Goal: Information Seeking & Learning: Learn about a topic

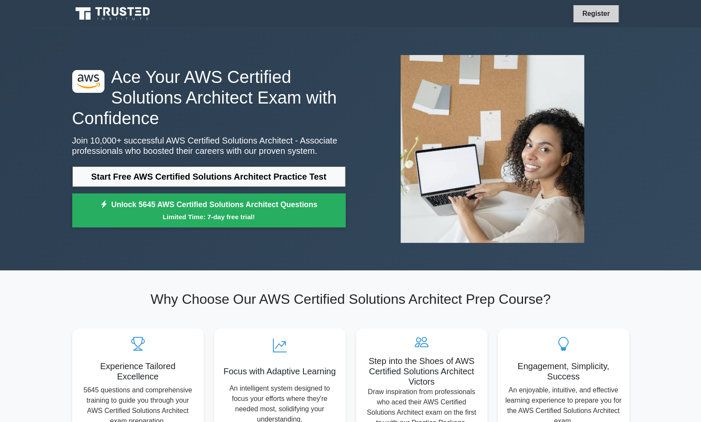
click at [590, 12] on link "Register" at bounding box center [596, 13] width 38 height 11
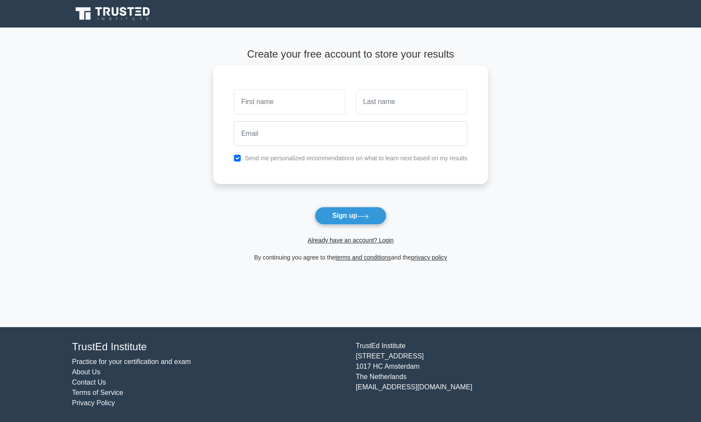
click at [278, 109] on input "text" at bounding box center [289, 101] width 111 height 25
type input "Bishisht"
click at [364, 101] on input "text" at bounding box center [411, 101] width 111 height 25
click at [393, 104] on input "text" at bounding box center [411, 101] width 111 height 25
type input "Bhatta"
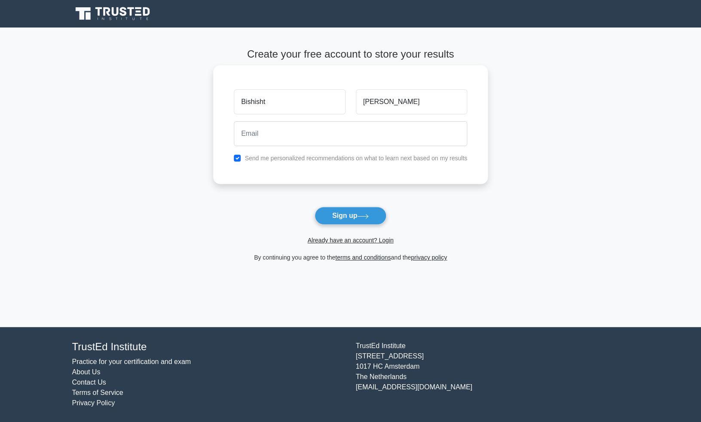
click at [299, 149] on div at bounding box center [351, 134] width 244 height 32
click at [321, 142] on input "email" at bounding box center [350, 133] width 233 height 25
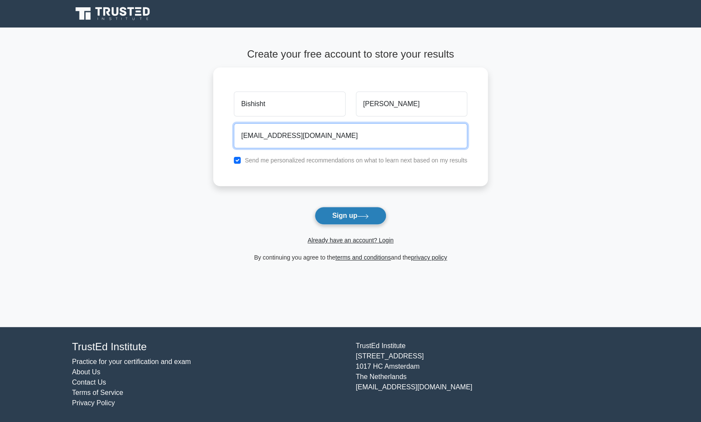
type input "bishisht.np.mnr@gmail.com"
click at [345, 216] on button "Sign up" at bounding box center [351, 216] width 72 height 18
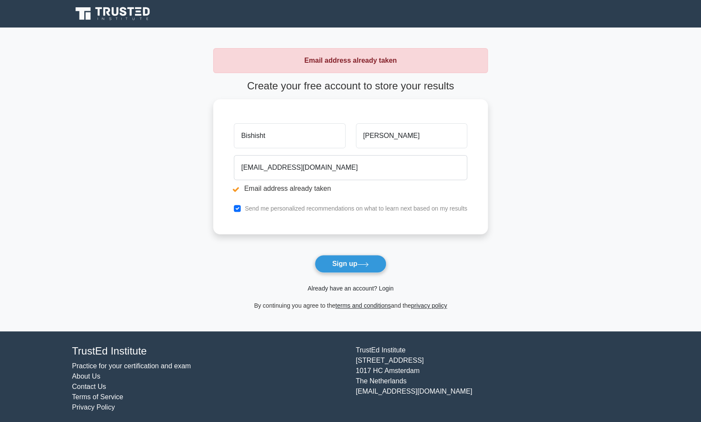
click at [376, 289] on link "Already have an account? Login" at bounding box center [350, 288] width 86 height 7
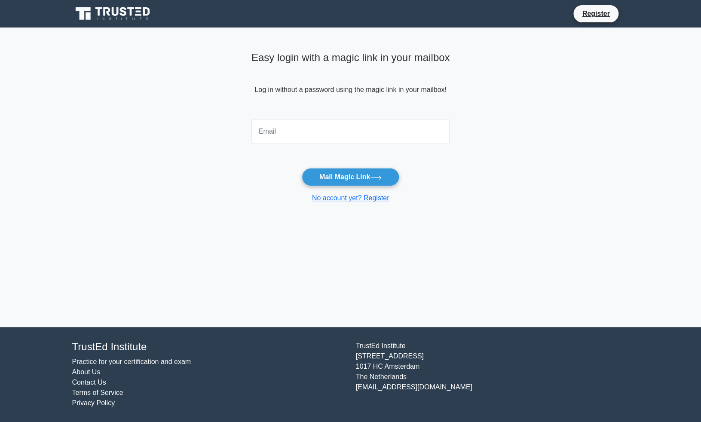
click at [339, 141] on input "email" at bounding box center [350, 131] width 199 height 25
type input "[EMAIL_ADDRESS][DOMAIN_NAME]"
click at [364, 181] on button "Mail Magic Link" at bounding box center [351, 177] width 98 height 18
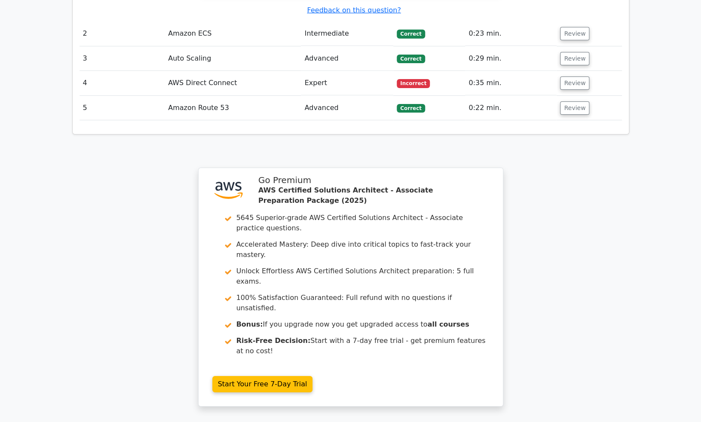
scroll to position [1261, 0]
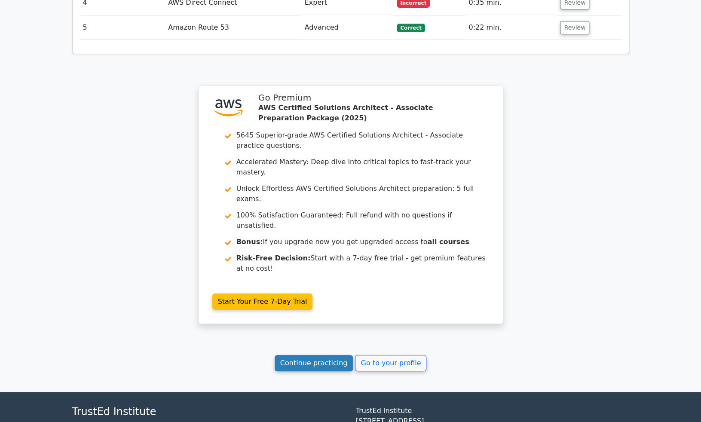
click at [309, 355] on link "Continue practicing" at bounding box center [314, 363] width 79 height 16
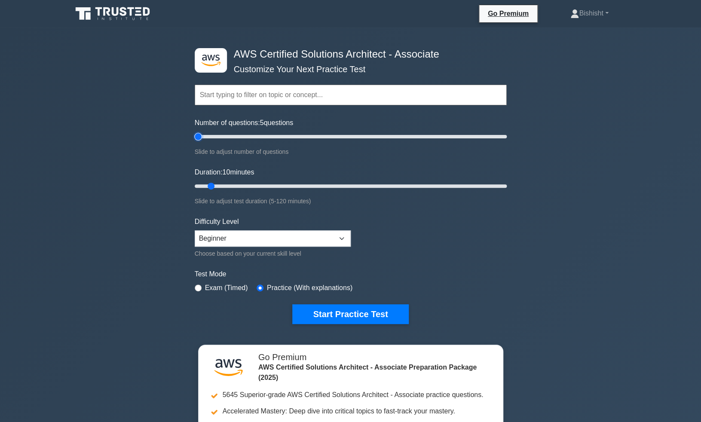
drag, startPoint x: 206, startPoint y: 138, endPoint x: 198, endPoint y: 138, distance: 8.6
type input "5"
click at [198, 138] on input "Number of questions: 5 questions" at bounding box center [351, 136] width 312 height 10
drag, startPoint x: 212, startPoint y: 187, endPoint x: 199, endPoint y: 187, distance: 13.3
type input "5"
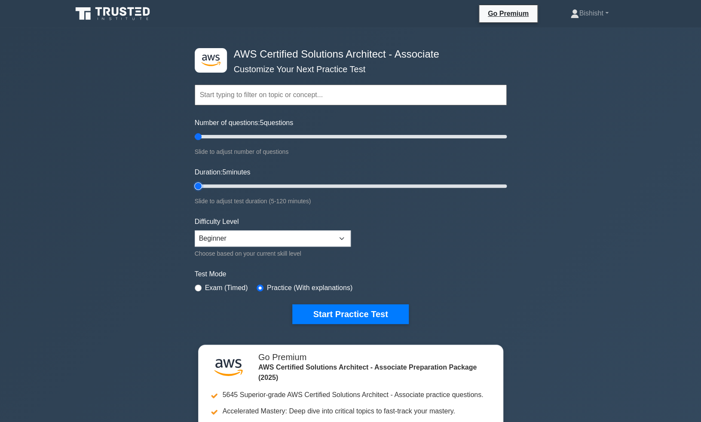
click at [199, 187] on input "Duration: 5 minutes" at bounding box center [351, 186] width 312 height 10
click at [212, 287] on label "Exam (Timed)" at bounding box center [226, 288] width 43 height 10
click at [199, 289] on input "radio" at bounding box center [198, 287] width 7 height 7
radio input "true"
click at [260, 288] on input "radio" at bounding box center [260, 287] width 7 height 7
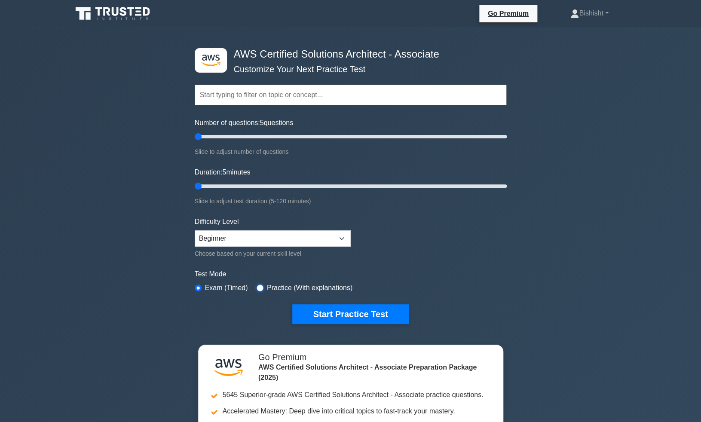
radio input "true"
click at [360, 311] on button "Start Practice Test" at bounding box center [350, 314] width 116 height 20
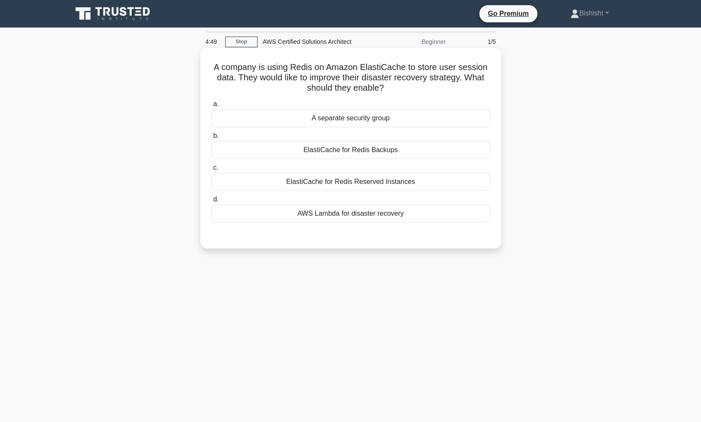
click at [404, 147] on div "ElastiCache for Redis Backups" at bounding box center [350, 150] width 278 height 18
click at [211, 139] on input "b. ElastiCache for Redis Backups" at bounding box center [211, 136] width 0 height 6
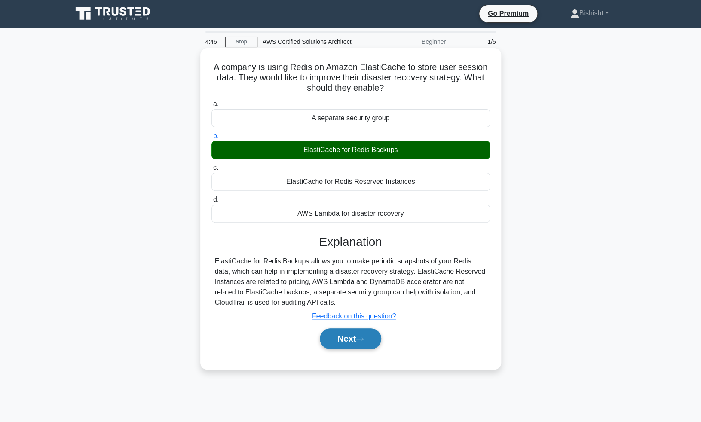
click at [351, 341] on button "Next" at bounding box center [350, 338] width 61 height 21
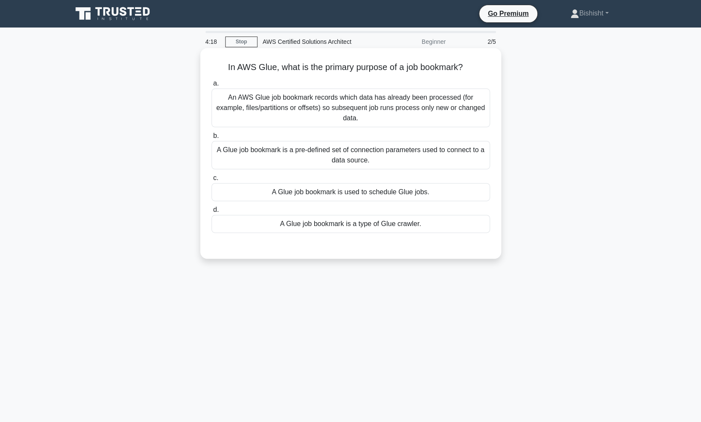
click at [435, 196] on div "A Glue job bookmark is used to schedule Glue jobs." at bounding box center [350, 192] width 278 height 18
click at [211, 181] on input "c. A Glue job bookmark is used to schedule Glue jobs." at bounding box center [211, 178] width 0 height 6
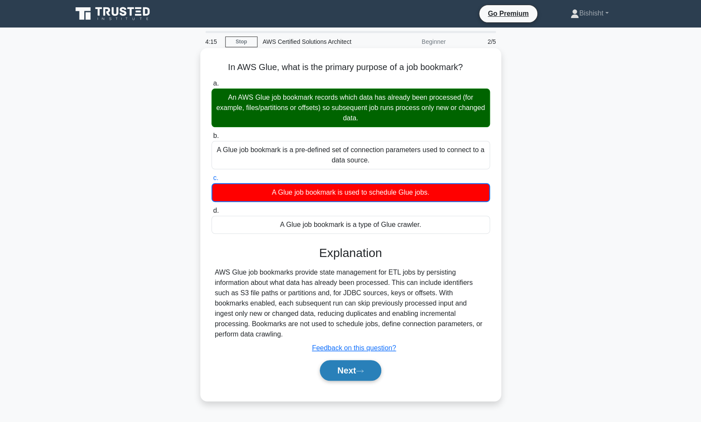
click at [348, 370] on button "Next" at bounding box center [350, 370] width 61 height 21
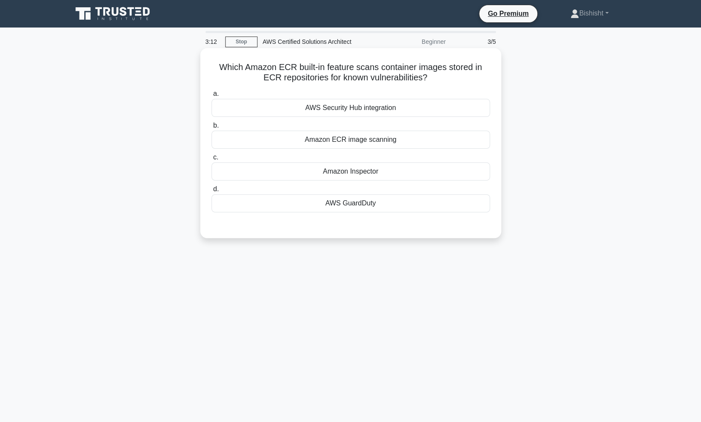
click at [414, 206] on div "AWS GuardDuty" at bounding box center [350, 203] width 278 height 18
click at [211, 192] on input "d. AWS GuardDuty" at bounding box center [211, 189] width 0 height 6
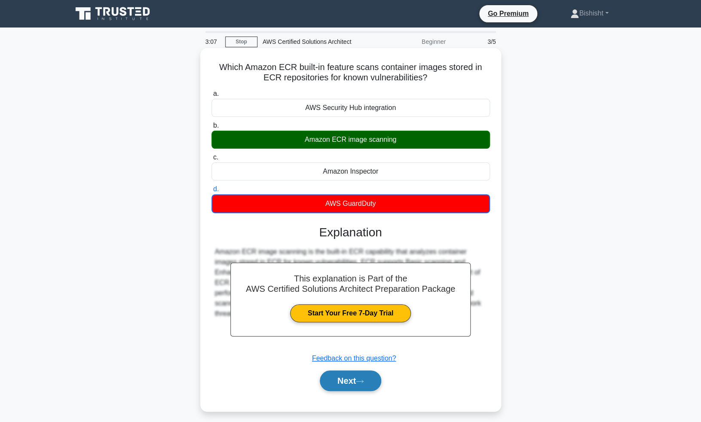
click at [363, 382] on icon at bounding box center [360, 381] width 8 height 5
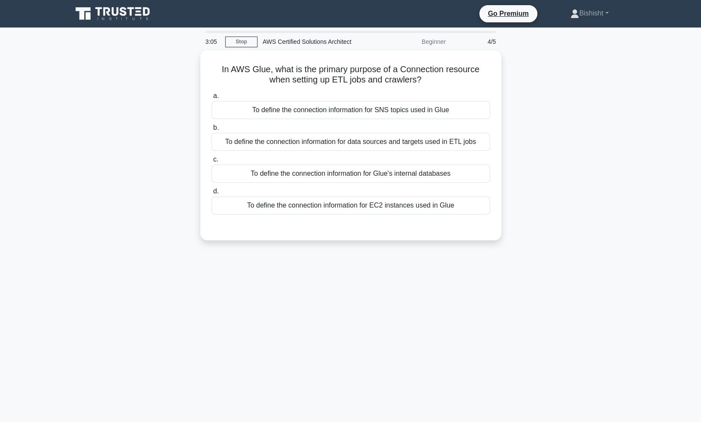
click at [142, 175] on div "In AWS Glue, what is the primary purpose of a Connection resource when setting …" at bounding box center [350, 150] width 567 height 200
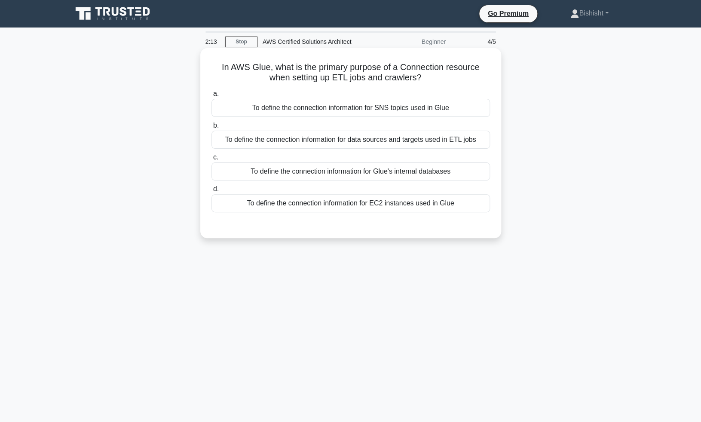
click at [362, 73] on h5 "In AWS Glue, what is the primary purpose of a Connection resource when setting …" at bounding box center [351, 72] width 280 height 21
click at [452, 79] on h5 "In AWS Glue, what is the primary purpose of a Connection resource when setting …" at bounding box center [351, 72] width 280 height 21
click at [242, 70] on h5 "In AWS Glue, what is the primary purpose of a Connection resource when setting …" at bounding box center [351, 72] width 280 height 21
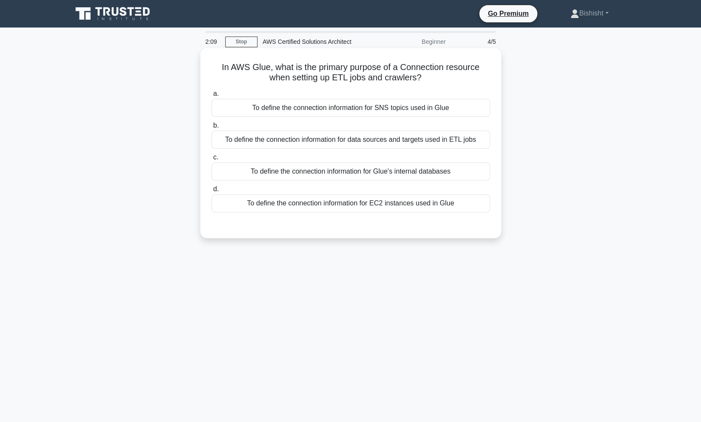
click at [242, 70] on h5 "In AWS Glue, what is the primary purpose of a Connection resource when setting …" at bounding box center [351, 72] width 280 height 21
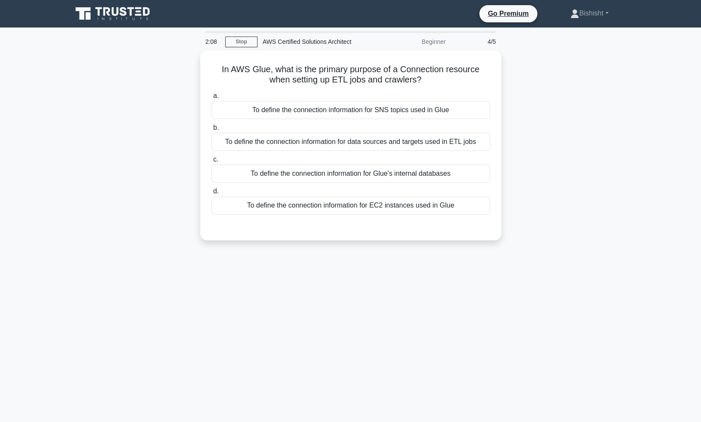
click at [166, 86] on div "In AWS Glue, what is the primary purpose of a Connection resource when setting …" at bounding box center [350, 150] width 567 height 200
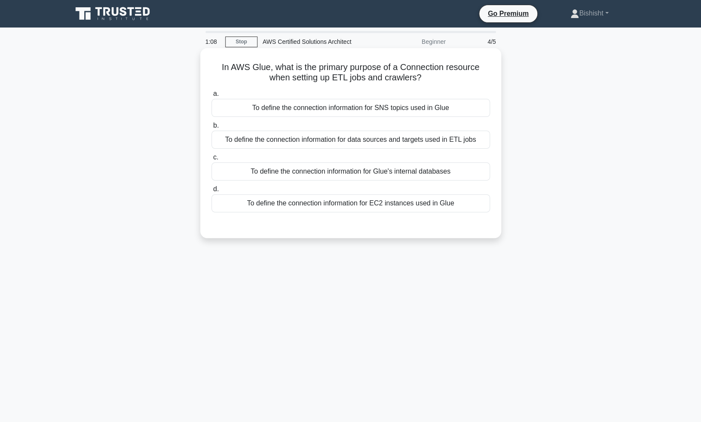
click at [405, 144] on div "To define the connection information for data sources and targets used in ETL j…" at bounding box center [350, 140] width 278 height 18
click at [211, 128] on input "b. To define the connection information for data sources and targets used in ET…" at bounding box center [211, 126] width 0 height 6
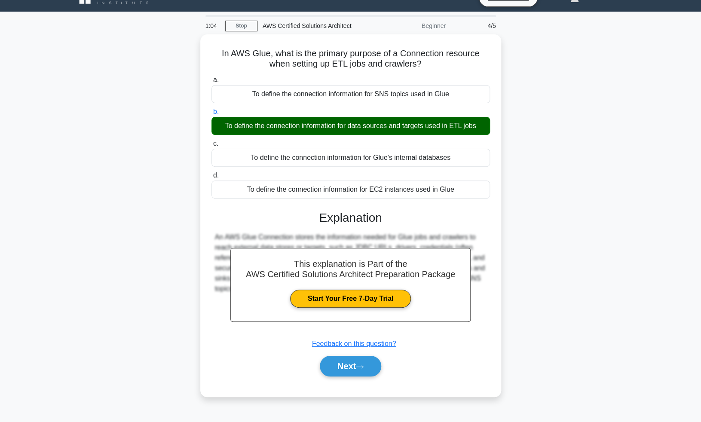
scroll to position [18, 0]
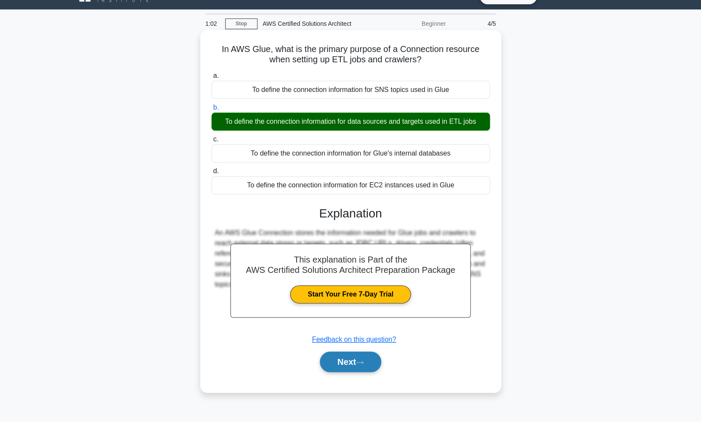
click at [352, 360] on button "Next" at bounding box center [350, 362] width 61 height 21
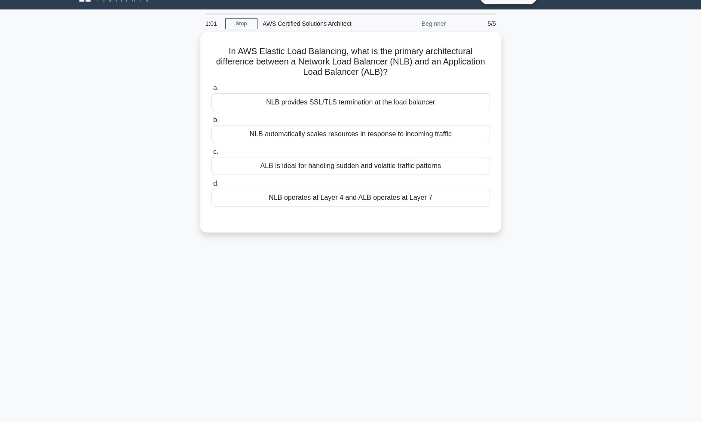
click at [167, 217] on div "In AWS Elastic Load Balancing, what is the primary architectural difference bet…" at bounding box center [350, 137] width 567 height 211
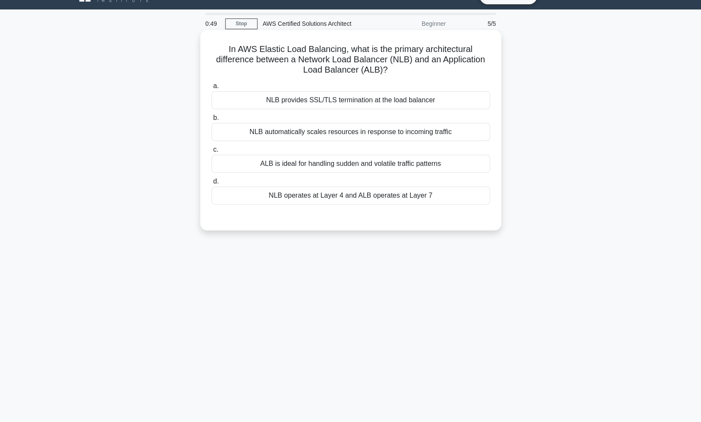
click at [382, 196] on div "NLB operates at Layer 4 and ALB operates at Layer 7" at bounding box center [350, 195] width 278 height 18
click at [211, 184] on input "d. NLB operates at Layer 4 and ALB operates at Layer 7" at bounding box center [211, 182] width 0 height 6
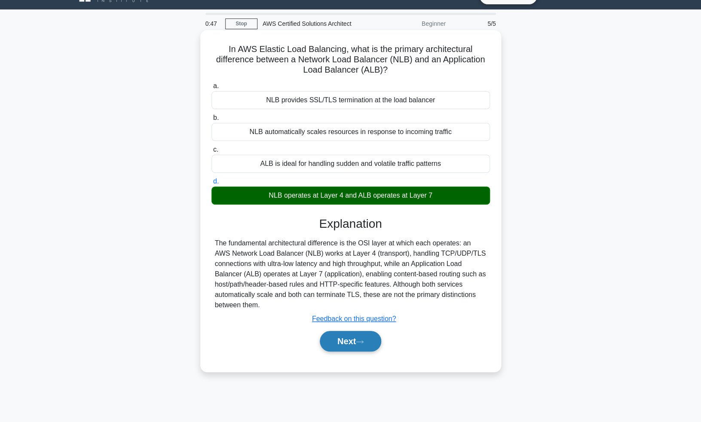
click at [345, 343] on button "Next" at bounding box center [350, 341] width 61 height 21
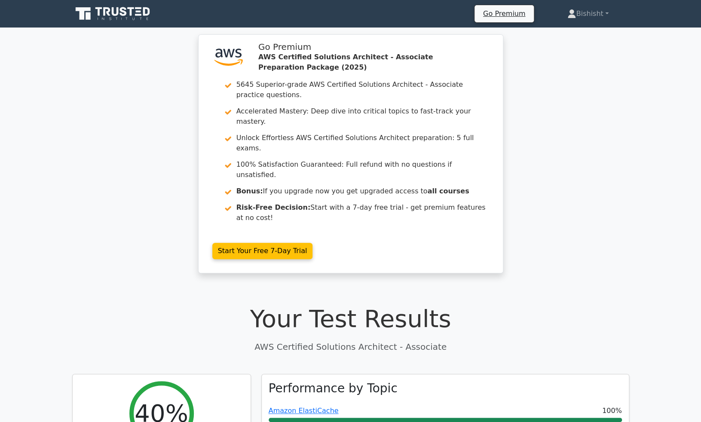
click at [181, 232] on div ".st0{fill:#252F3E;} .st1{fill-rule:evenodd;clip-rule:evenodd;fill:#FF9900;} Go …" at bounding box center [350, 158] width 701 height 249
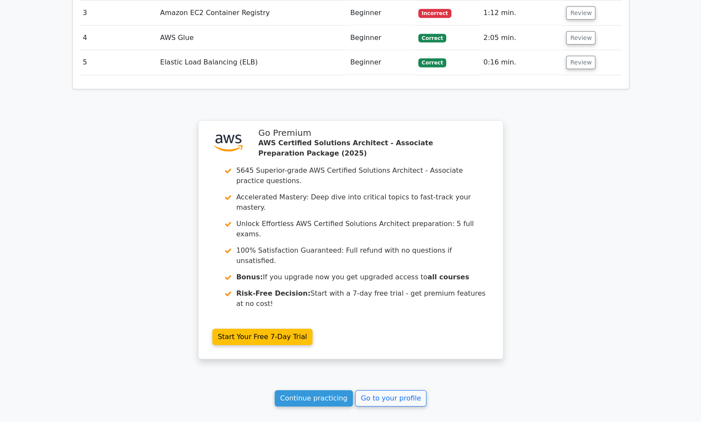
scroll to position [1089, 0]
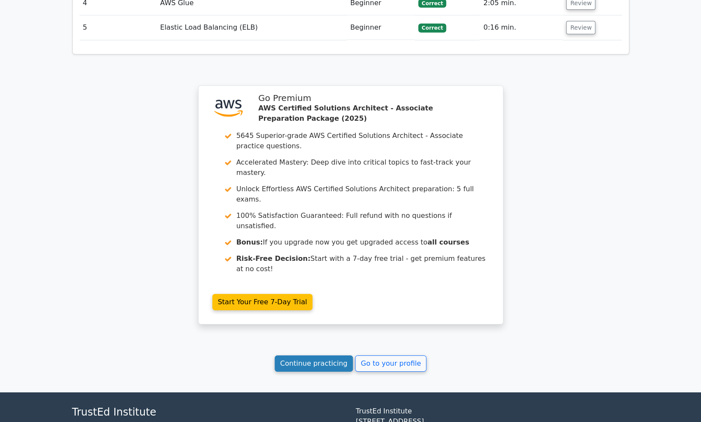
click at [326, 355] on link "Continue practicing" at bounding box center [314, 363] width 79 height 16
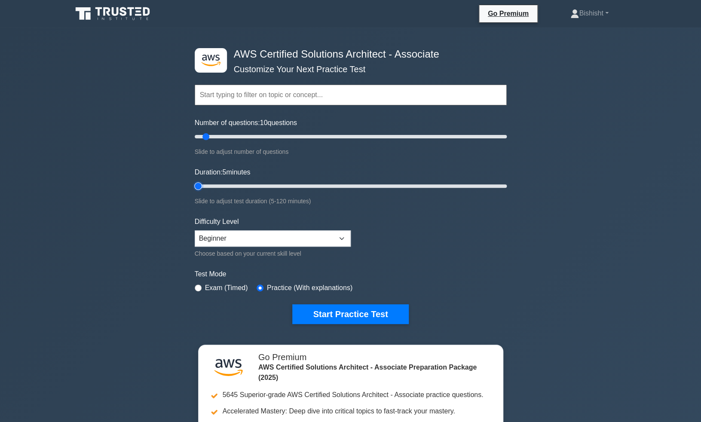
drag, startPoint x: 211, startPoint y: 186, endPoint x: 178, endPoint y: 186, distance: 33.5
type input "5"
click at [195, 186] on input "Duration: 5 minutes" at bounding box center [351, 186] width 312 height 10
drag, startPoint x: 207, startPoint y: 138, endPoint x: 188, endPoint y: 138, distance: 18.5
type input "5"
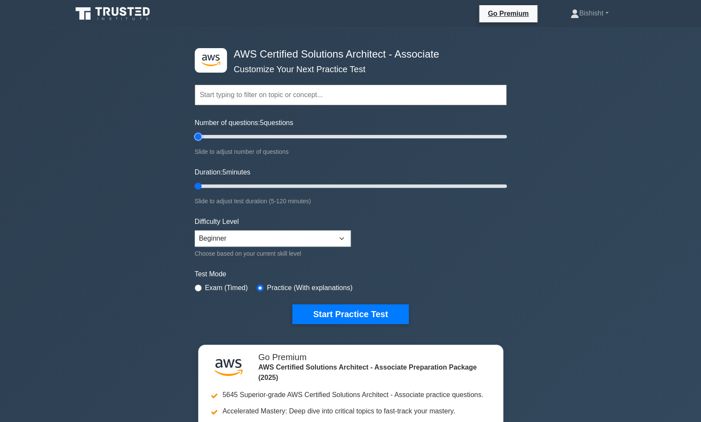
click at [195, 138] on input "Number of questions: 5 questions" at bounding box center [351, 136] width 312 height 10
select select "expert"
click option "Expert" at bounding box center [0, 0] width 0 height 0
click at [344, 317] on button "Start Practice Test" at bounding box center [350, 314] width 116 height 20
click at [340, 311] on button "Start Practice Test" at bounding box center [350, 314] width 116 height 20
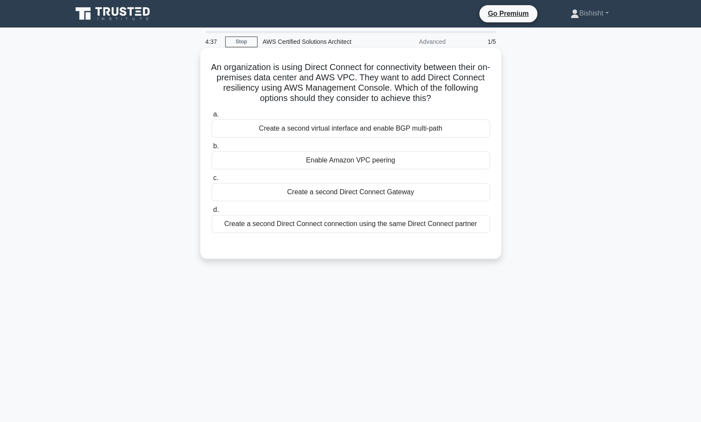
click at [442, 223] on div "Create a second Direct Connect connection using the same Direct Connect partner" at bounding box center [350, 224] width 278 height 18
click at [211, 213] on input "d. Create a second Direct Connect connection using the same Direct Connect part…" at bounding box center [211, 210] width 0 height 6
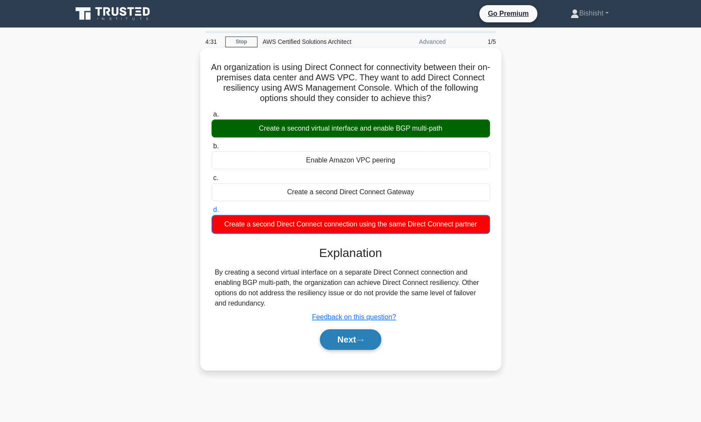
click at [343, 342] on button "Next" at bounding box center [350, 339] width 61 height 21
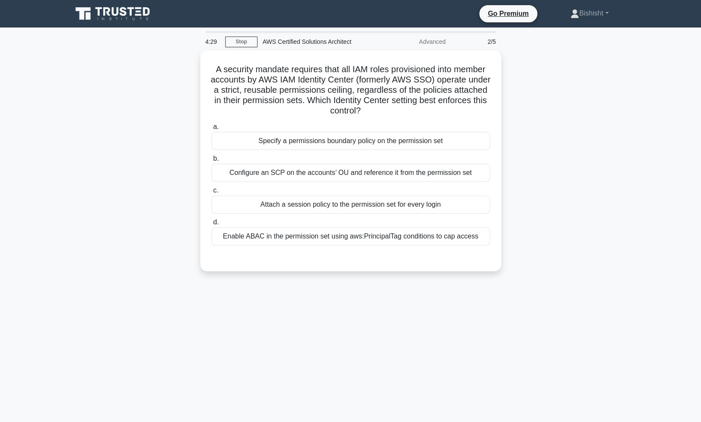
click at [126, 205] on div "A security mandate requires that all IAM roles provisioned into member accounts…" at bounding box center [350, 165] width 567 height 231
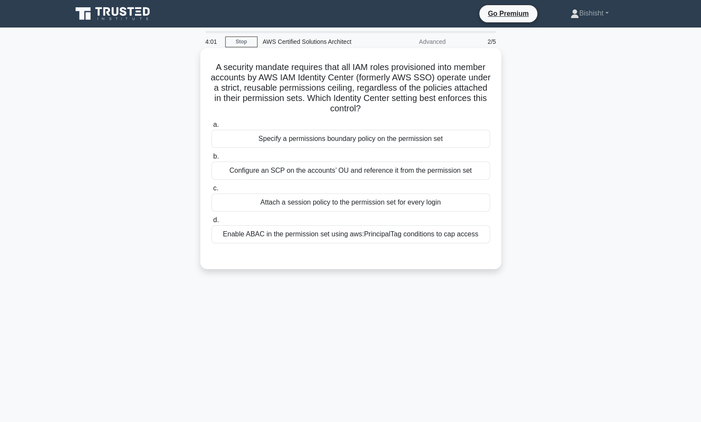
click at [329, 137] on div "Specify a permissions boundary policy on the permission set" at bounding box center [350, 139] width 278 height 18
click at [211, 128] on input "a. Specify a permissions boundary policy on the permission set" at bounding box center [211, 125] width 0 height 6
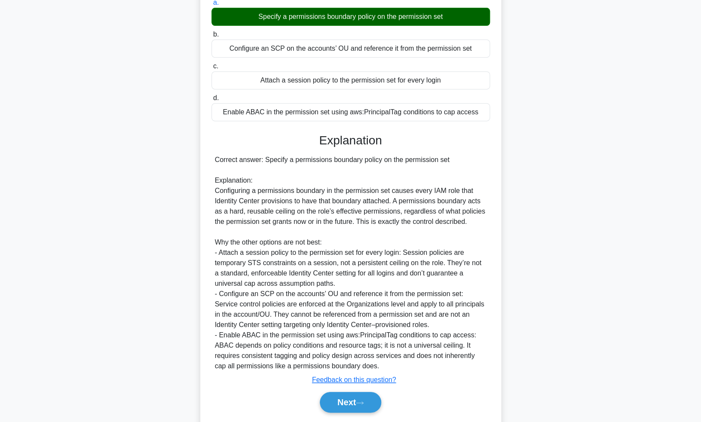
scroll to position [149, 0]
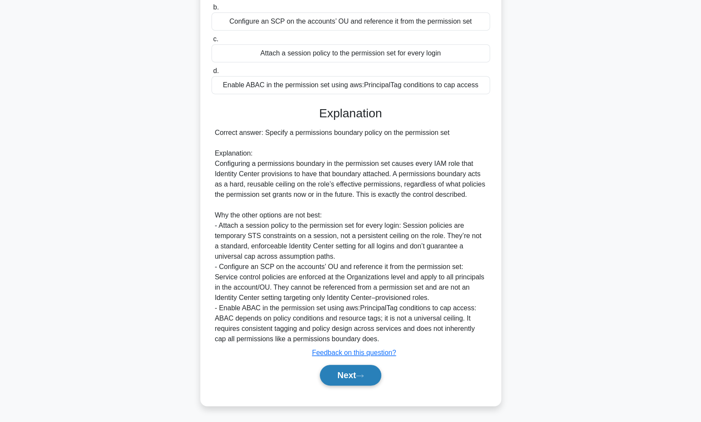
click at [346, 375] on button "Next" at bounding box center [350, 375] width 61 height 21
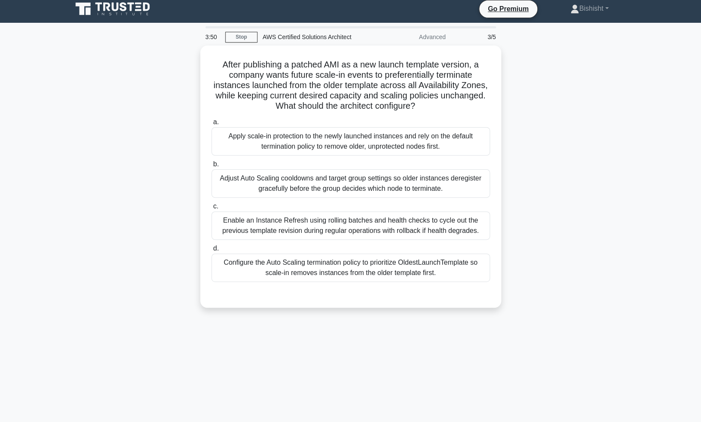
scroll to position [0, 0]
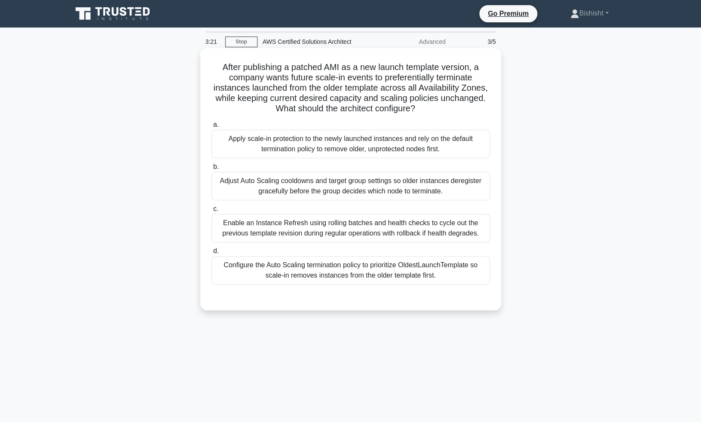
click at [278, 187] on div "Adjust Auto Scaling cooldowns and target group settings so older instances dere…" at bounding box center [350, 186] width 278 height 28
click at [211, 170] on input "b. Adjust Auto Scaling cooldowns and target group settings so older instances d…" at bounding box center [211, 167] width 0 height 6
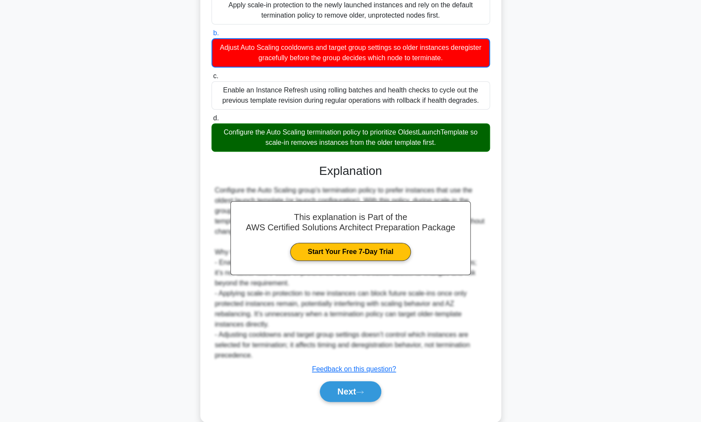
scroll to position [150, 0]
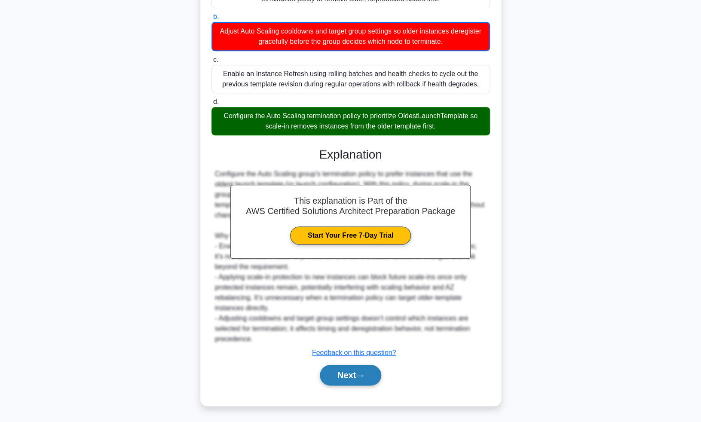
click at [345, 372] on button "Next" at bounding box center [350, 375] width 61 height 21
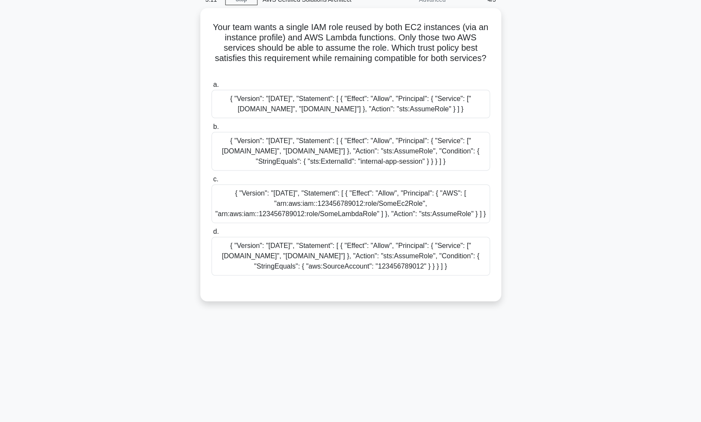
scroll to position [0, 0]
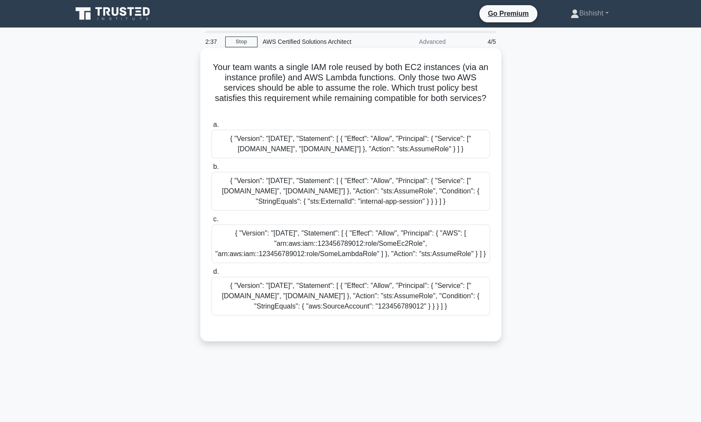
click at [299, 234] on div "{ "Version": "[DATE]", "Statement": [ { "Effect": "Allow", "Principal": { "AWS"…" at bounding box center [350, 243] width 278 height 39
click at [211, 222] on input "c. { "Version": "[DATE]", "Statement": [ { "Effect": "Allow", "Principal": { "A…" at bounding box center [211, 220] width 0 height 6
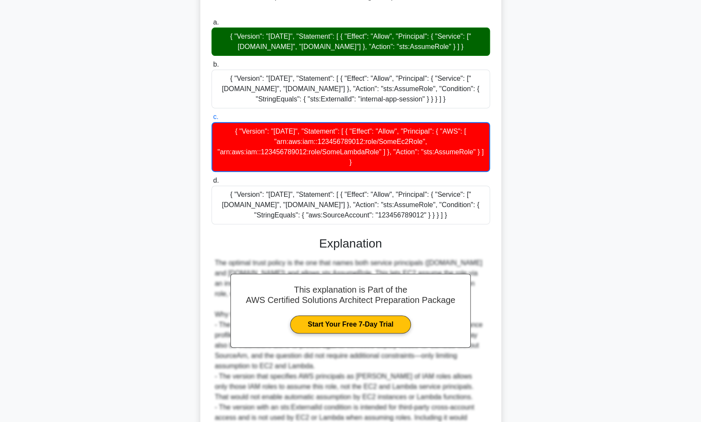
scroll to position [181, 0]
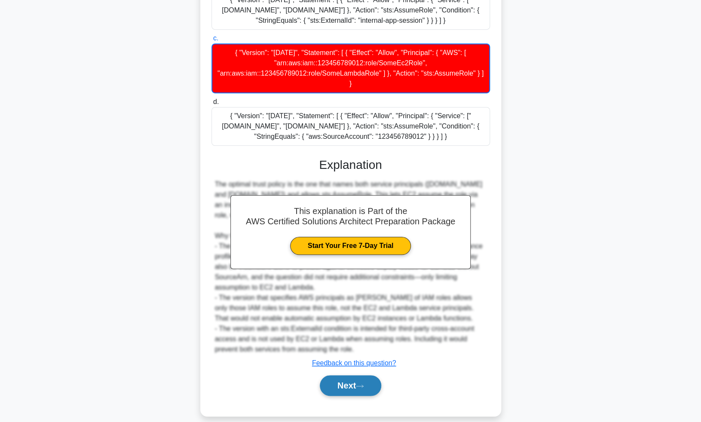
click at [363, 375] on button "Next" at bounding box center [350, 385] width 61 height 21
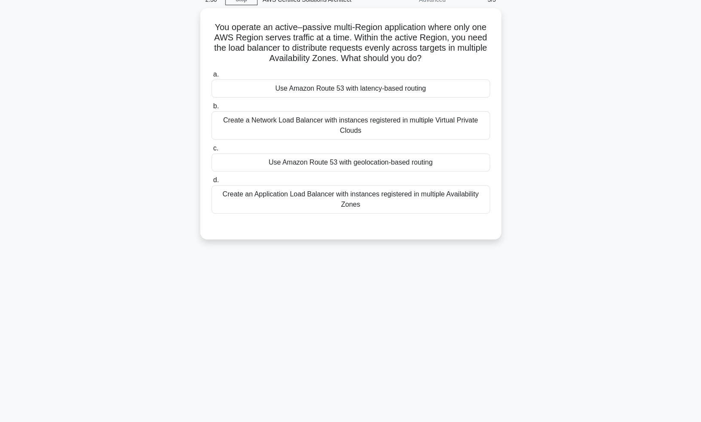
scroll to position [0, 0]
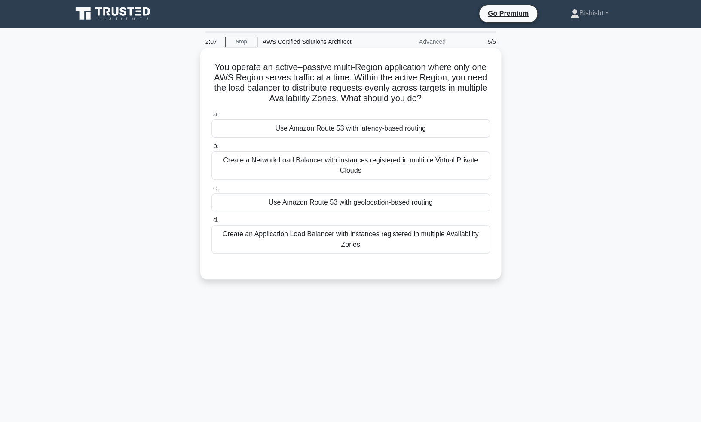
click at [302, 235] on div "Create an Application Load Balancer with instances registered in multiple Avail…" at bounding box center [350, 239] width 278 height 28
click at [211, 223] on input "d. Create an Application Load Balancer with instances registered in multiple Av…" at bounding box center [211, 220] width 0 height 6
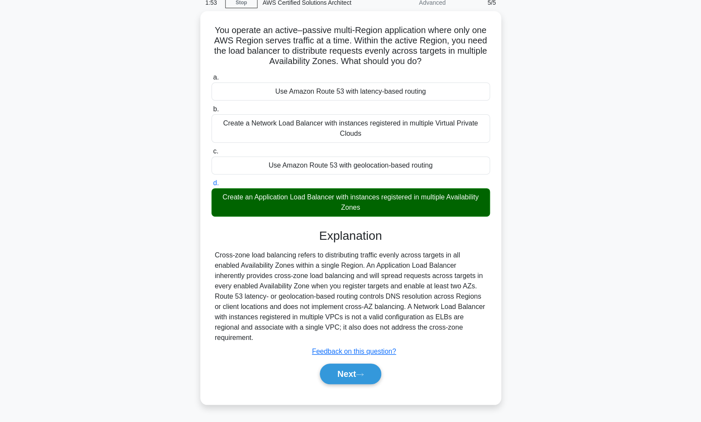
scroll to position [42, 0]
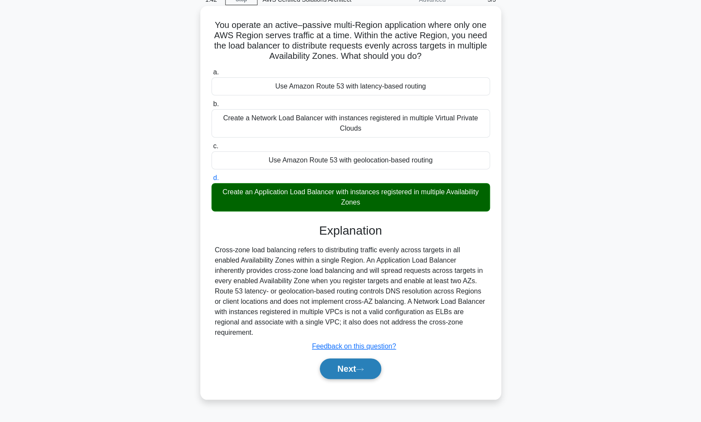
click at [344, 359] on button "Next" at bounding box center [350, 368] width 61 height 21
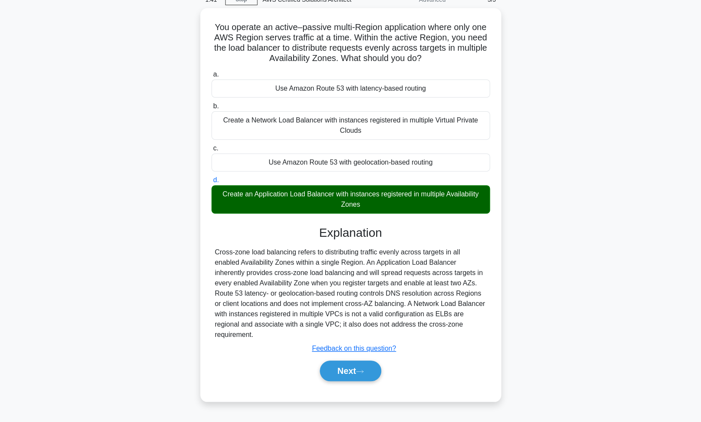
scroll to position [0, 0]
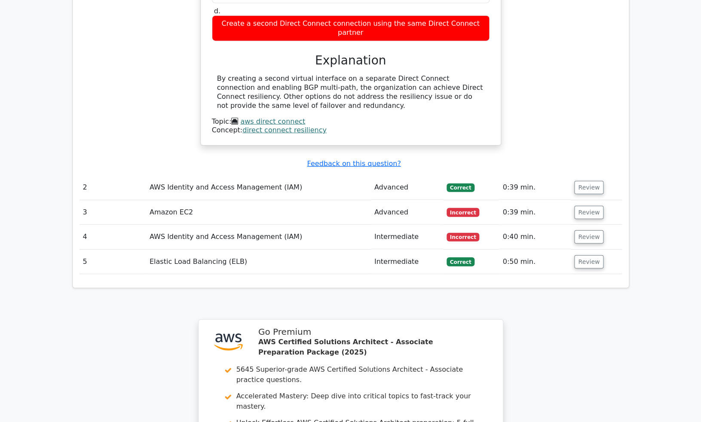
scroll to position [856, 0]
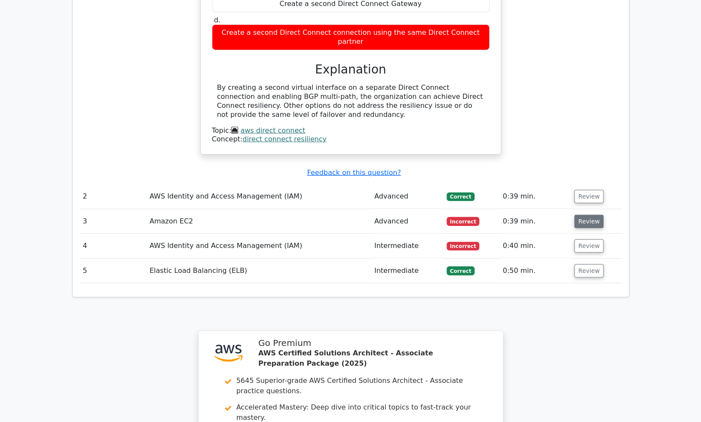
click at [589, 215] on button "Review" at bounding box center [588, 221] width 29 height 13
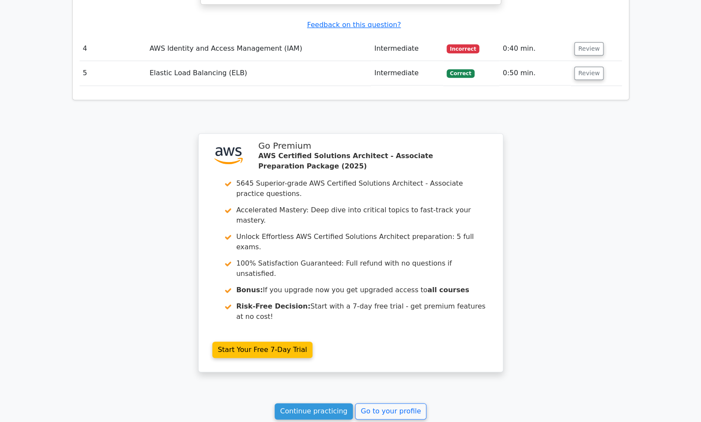
scroll to position [1560, 0]
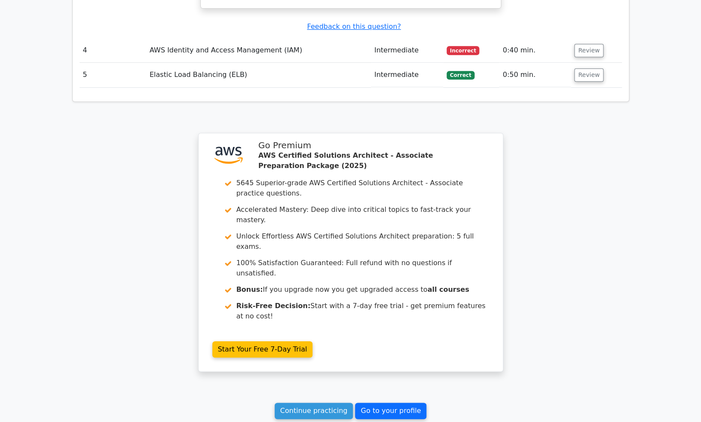
click at [386, 403] on link "Go to your profile" at bounding box center [390, 411] width 71 height 16
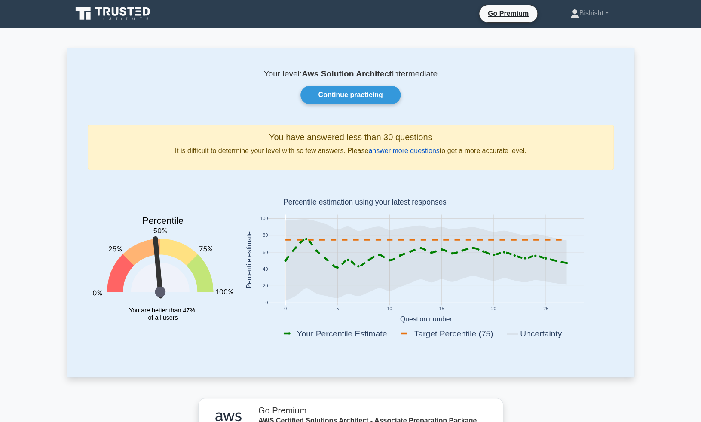
click at [391, 153] on link "answer more questions" at bounding box center [403, 150] width 71 height 7
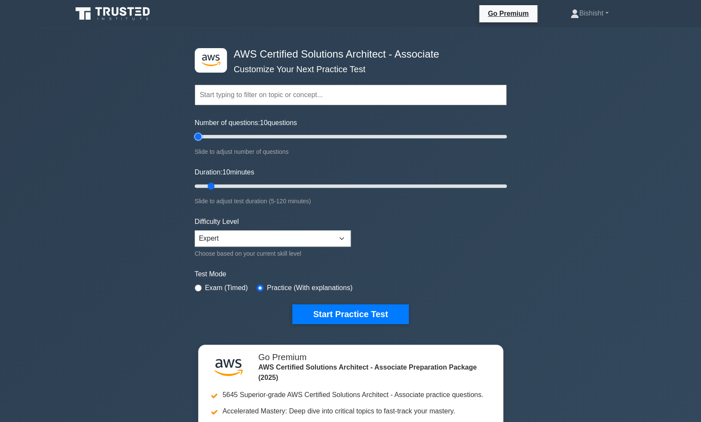
drag, startPoint x: 207, startPoint y: 138, endPoint x: 177, endPoint y: 138, distance: 30.1
type input "5"
click at [195, 138] on input "Number of questions: 10 questions" at bounding box center [351, 136] width 312 height 10
drag, startPoint x: 212, startPoint y: 183, endPoint x: 158, endPoint y: 190, distance: 55.0
type input "5"
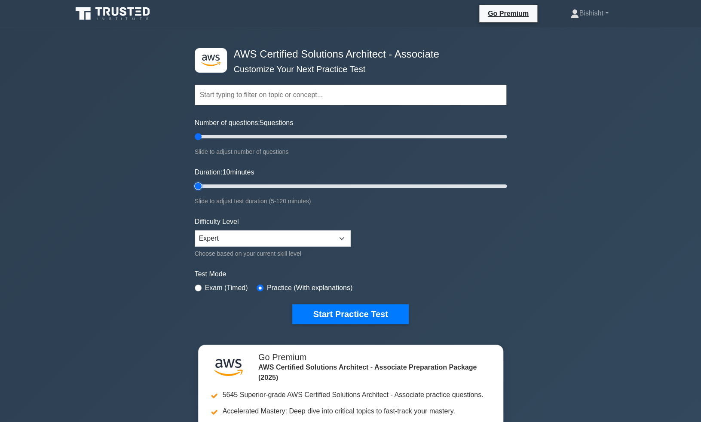
click at [195, 190] on input "Duration: 10 minutes" at bounding box center [351, 186] width 312 height 10
select select "intermediate"
click option "Intermediate" at bounding box center [0, 0] width 0 height 0
click at [326, 312] on button "Start Practice Test" at bounding box center [350, 314] width 116 height 20
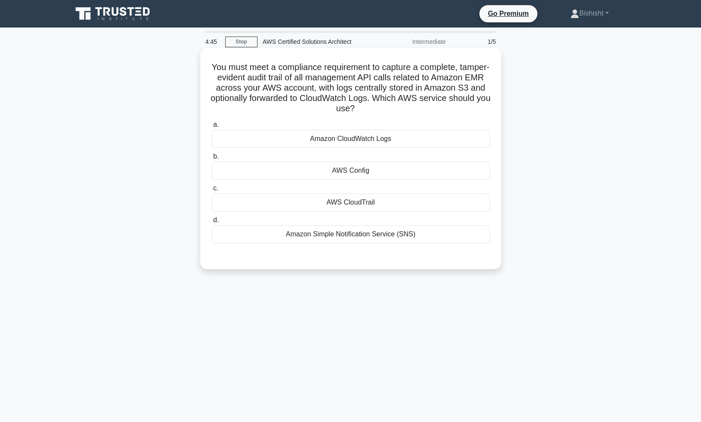
click at [363, 140] on div "Amazon CloudWatch Logs" at bounding box center [350, 139] width 278 height 18
click at [211, 128] on input "a. Amazon CloudWatch Logs" at bounding box center [211, 125] width 0 height 6
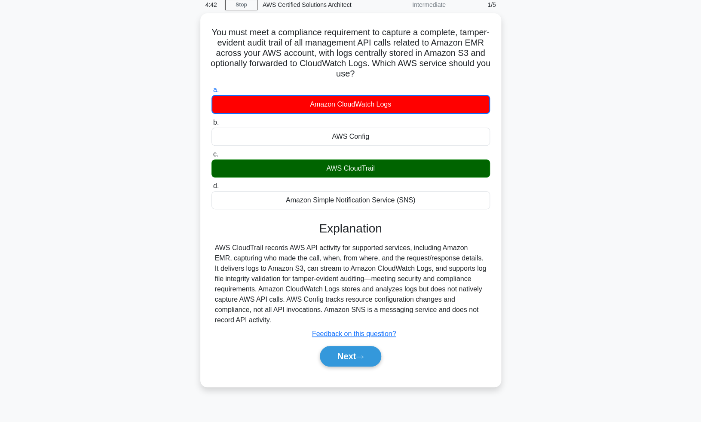
scroll to position [42, 0]
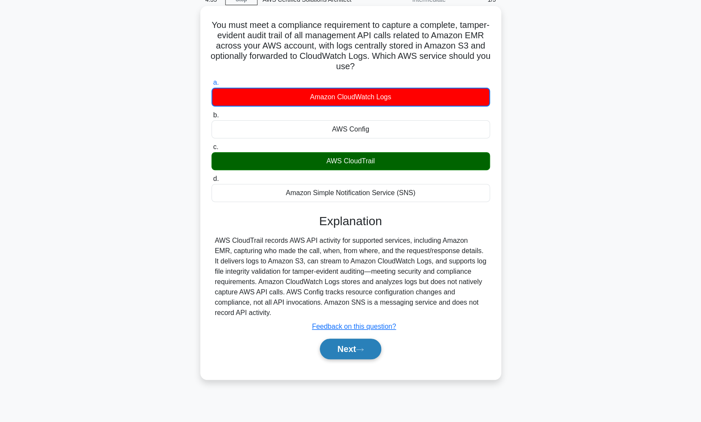
click at [354, 347] on button "Next" at bounding box center [350, 349] width 61 height 21
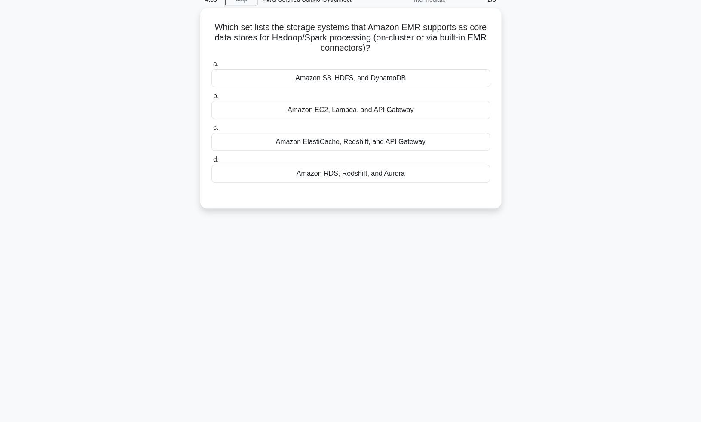
scroll to position [0, 0]
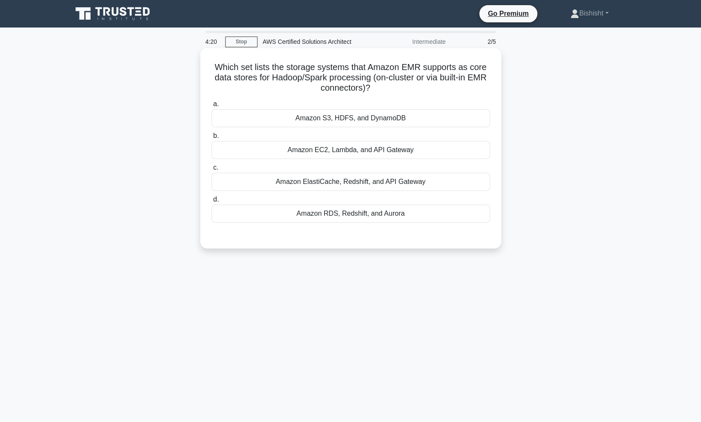
click at [360, 213] on div "Amazon RDS, Redshift, and Aurora" at bounding box center [350, 214] width 278 height 18
click at [211, 202] on input "d. Amazon RDS, Redshift, and Aurora" at bounding box center [211, 200] width 0 height 6
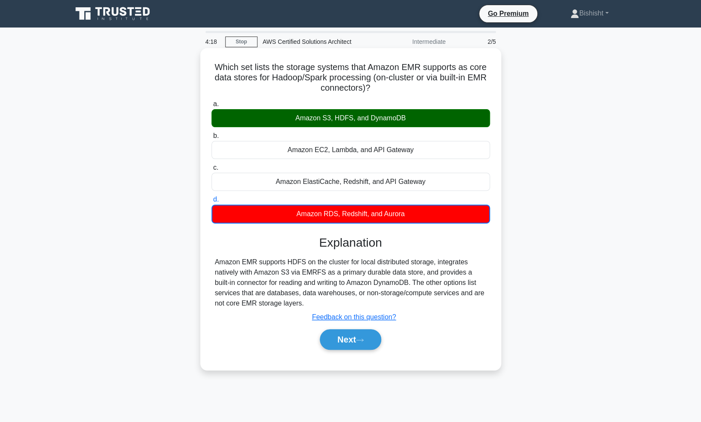
click at [423, 116] on div "Amazon S3, HDFS, and DynamoDB" at bounding box center [350, 118] width 278 height 18
click at [211, 107] on input "a. Amazon S3, HDFS, and DynamoDB" at bounding box center [211, 104] width 0 height 6
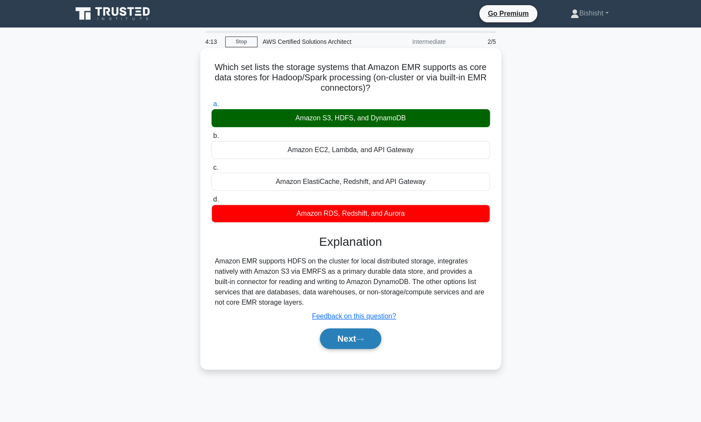
click at [360, 339] on icon at bounding box center [360, 339] width 8 height 5
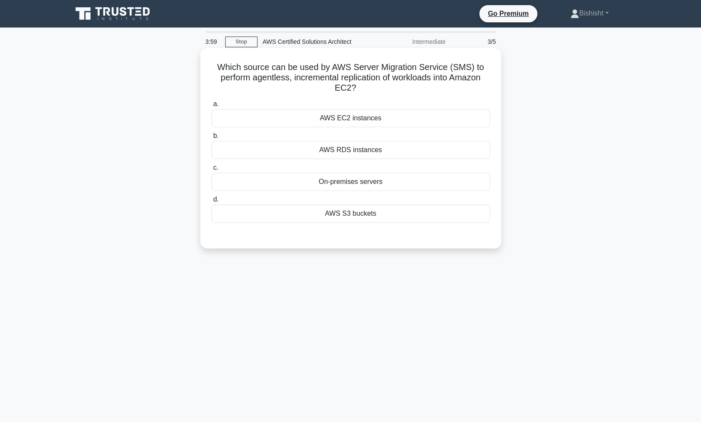
click at [381, 120] on div "AWS EC2 instances" at bounding box center [350, 118] width 278 height 18
click at [211, 107] on input "a. AWS EC2 instances" at bounding box center [211, 104] width 0 height 6
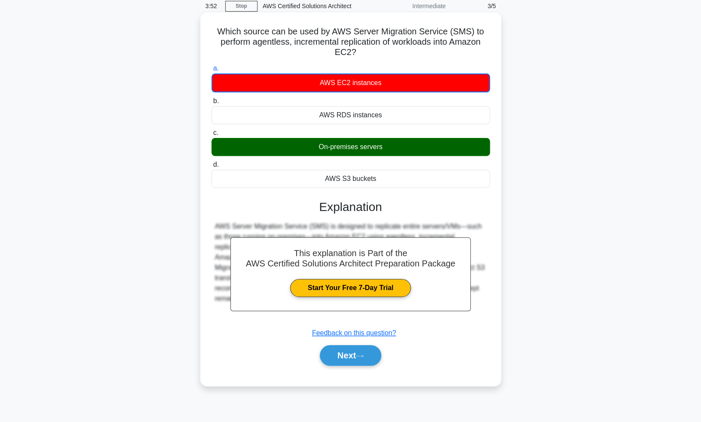
scroll to position [42, 0]
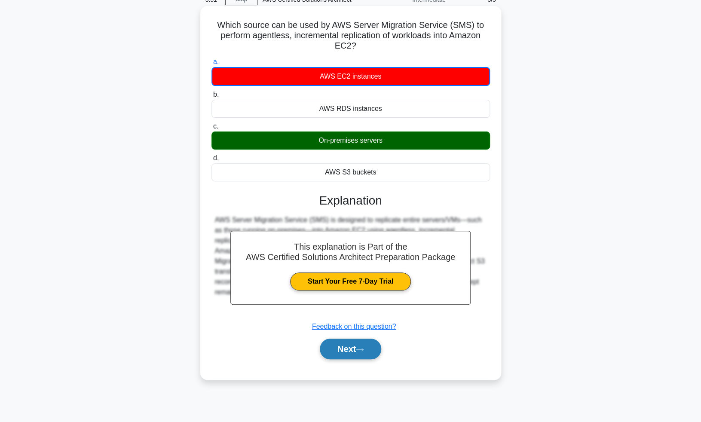
click at [352, 350] on button "Next" at bounding box center [350, 349] width 61 height 21
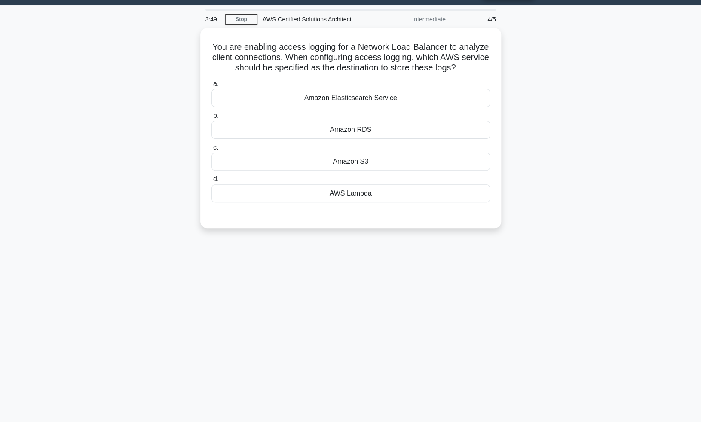
scroll to position [0, 0]
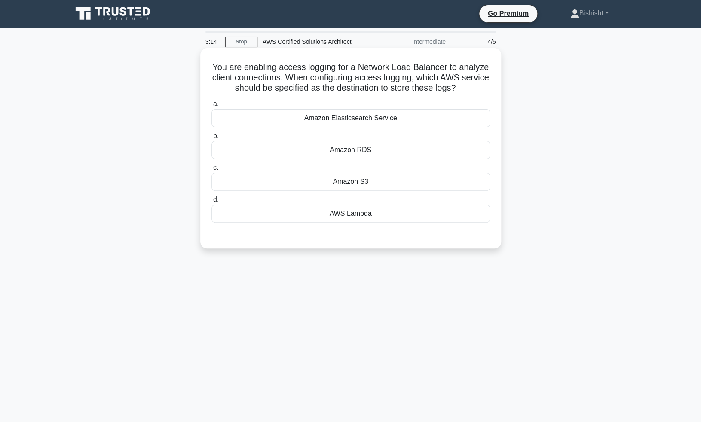
click at [333, 185] on div "Amazon S3" at bounding box center [350, 182] width 278 height 18
click at [211, 171] on input "c. Amazon S3" at bounding box center [211, 168] width 0 height 6
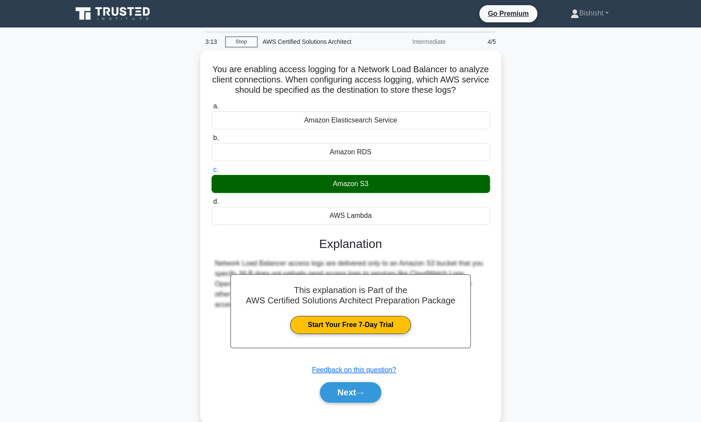
scroll to position [42, 0]
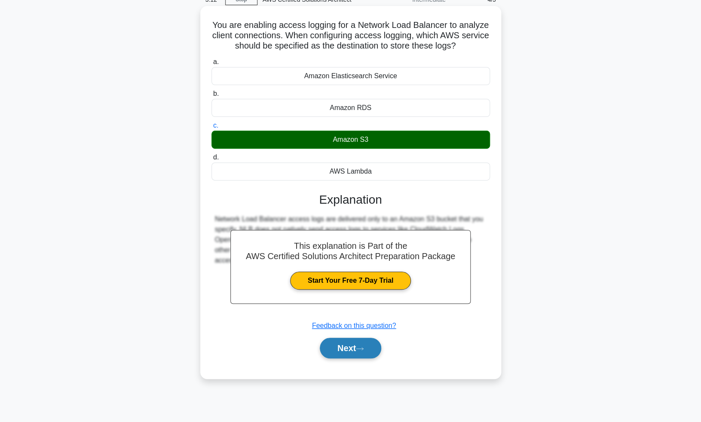
click at [343, 345] on button "Next" at bounding box center [350, 348] width 61 height 21
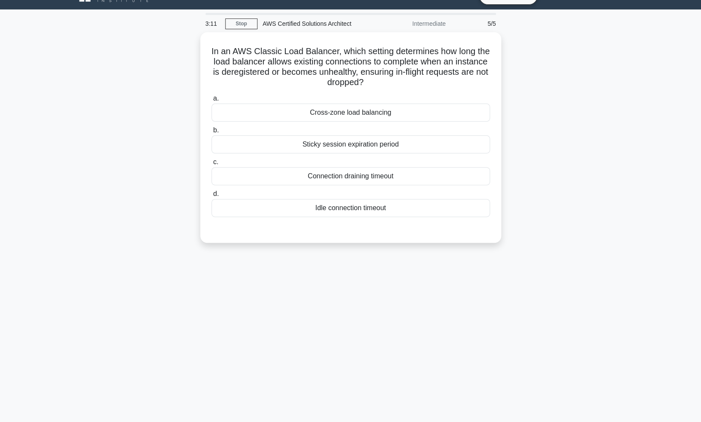
scroll to position [0, 0]
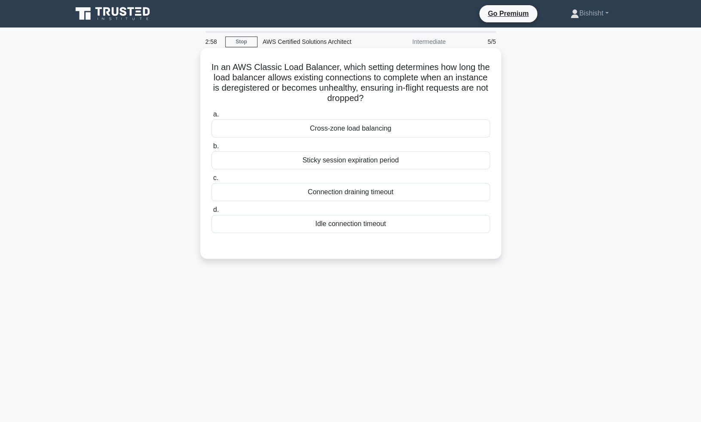
click at [376, 161] on div "Sticky session expiration period" at bounding box center [350, 160] width 278 height 18
click at [211, 149] on input "b. Sticky session expiration period" at bounding box center [211, 147] width 0 height 6
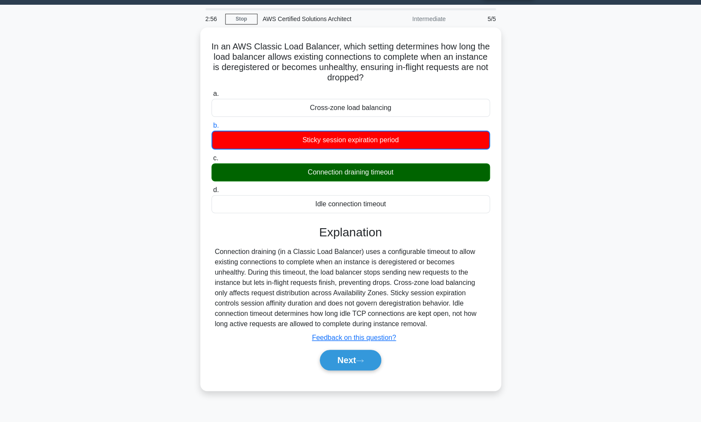
scroll to position [42, 0]
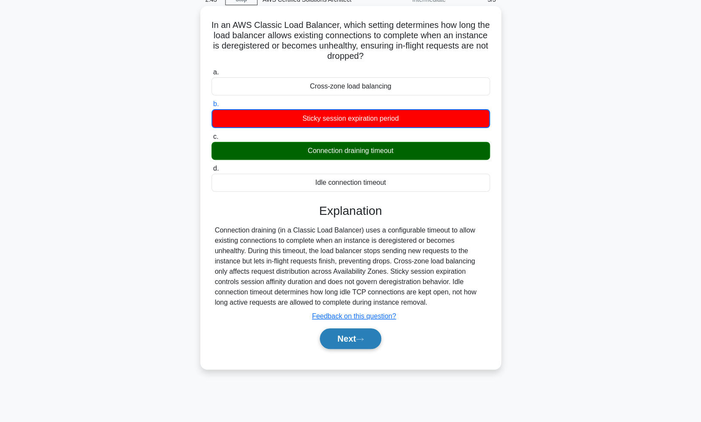
click at [342, 339] on button "Next" at bounding box center [350, 338] width 61 height 21
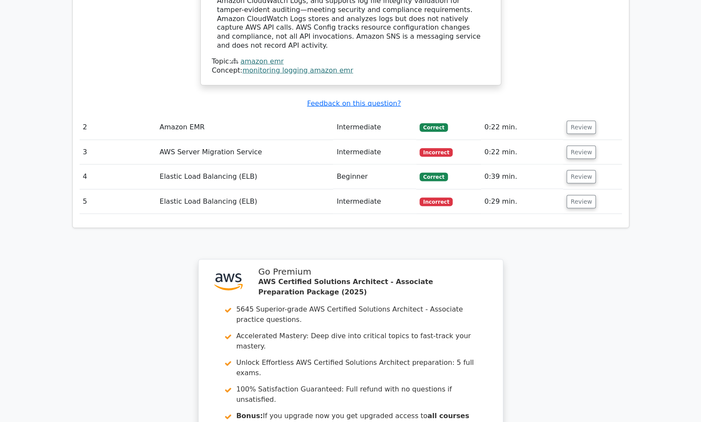
scroll to position [1137, 0]
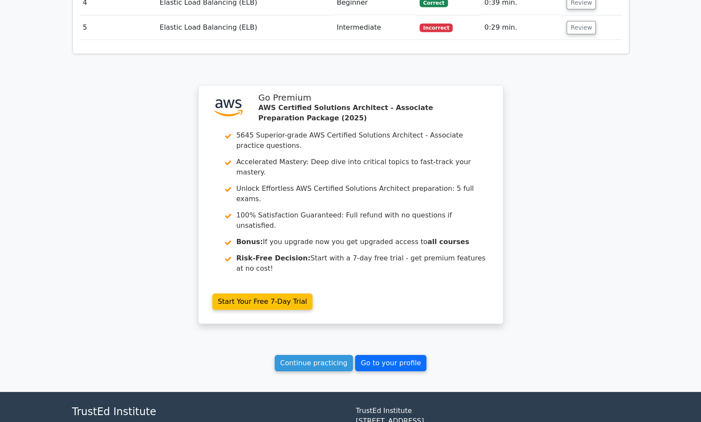
click at [375, 355] on link "Go to your profile" at bounding box center [390, 363] width 71 height 16
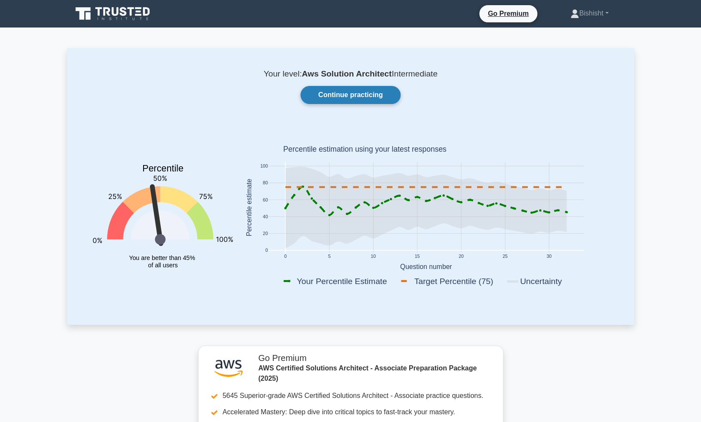
click at [330, 92] on link "Continue practicing" at bounding box center [350, 95] width 100 height 18
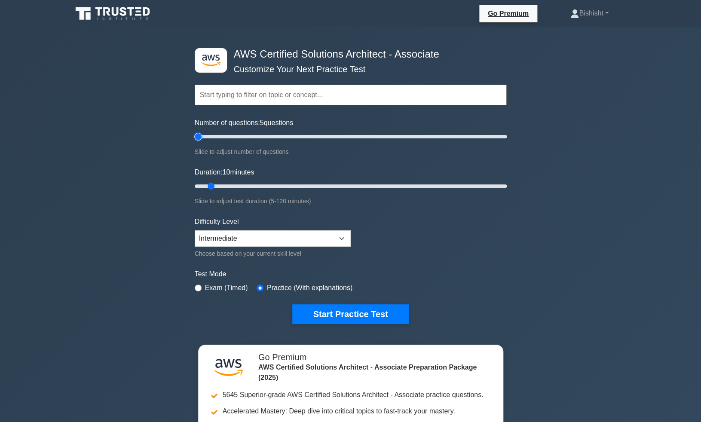
drag, startPoint x: 205, startPoint y: 136, endPoint x: 160, endPoint y: 136, distance: 45.1
type input "5"
click at [195, 136] on input "Number of questions: 5 questions" at bounding box center [351, 136] width 312 height 10
drag, startPoint x: 211, startPoint y: 185, endPoint x: 162, endPoint y: 191, distance: 49.8
type input "5"
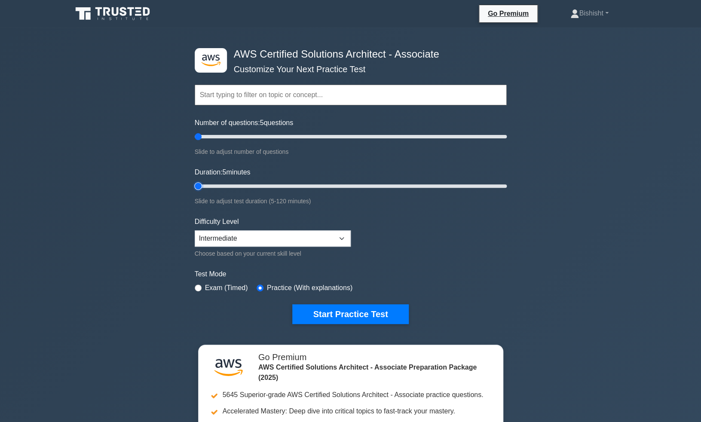
click at [195, 191] on input "Duration: 5 minutes" at bounding box center [351, 186] width 312 height 10
select select "beginner"
click option "Beginner" at bounding box center [0, 0] width 0 height 0
click at [343, 313] on button "Start Practice Test" at bounding box center [350, 314] width 116 height 20
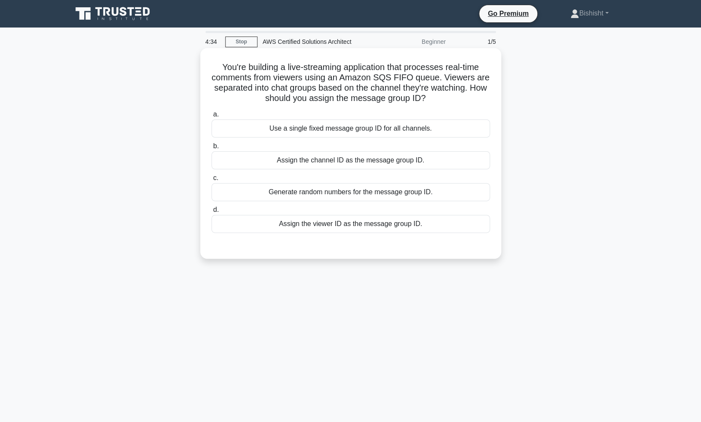
click at [364, 161] on div "Assign the channel ID as the message group ID." at bounding box center [350, 160] width 278 height 18
click at [211, 149] on input "b. Assign the channel ID as the message group ID." at bounding box center [211, 147] width 0 height 6
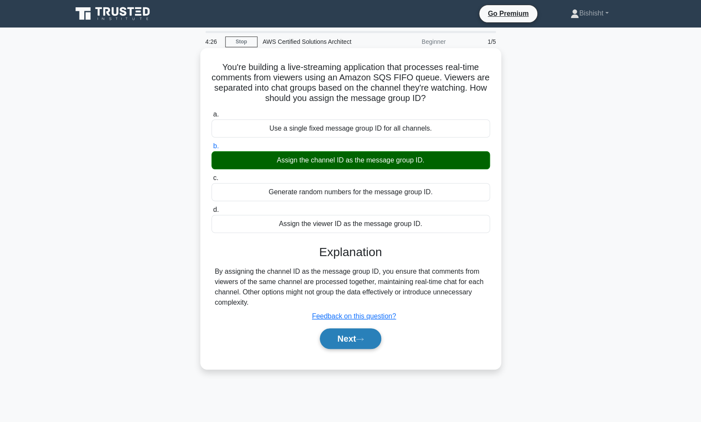
click at [341, 339] on button "Next" at bounding box center [350, 338] width 61 height 21
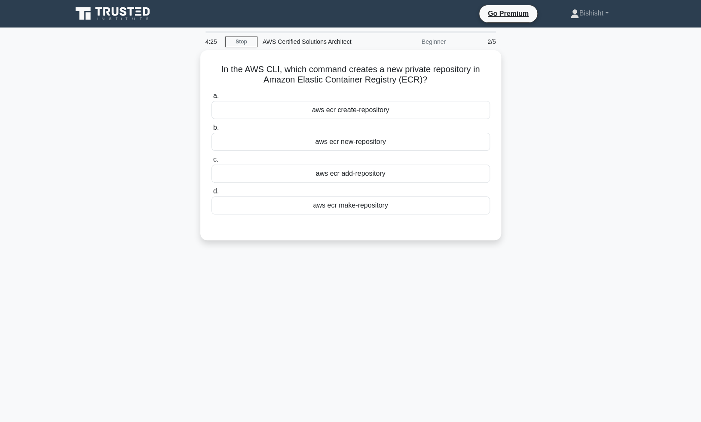
click at [150, 202] on div "In the AWS CLI, which command creates a new private repository in Amazon Elasti…" at bounding box center [350, 150] width 567 height 200
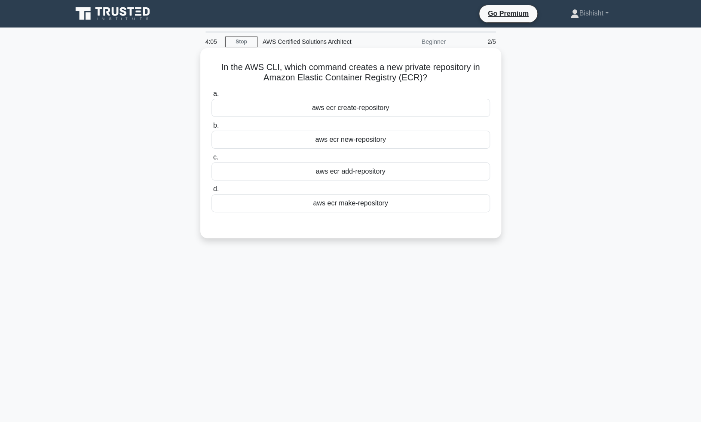
click at [357, 140] on div "aws ecr new-repository" at bounding box center [350, 140] width 278 height 18
click at [211, 128] on input "b. aws ecr new-repository" at bounding box center [211, 126] width 0 height 6
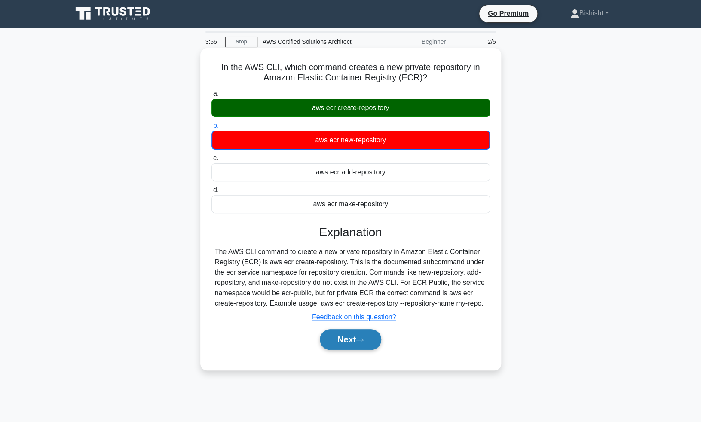
click at [353, 339] on button "Next" at bounding box center [350, 339] width 61 height 21
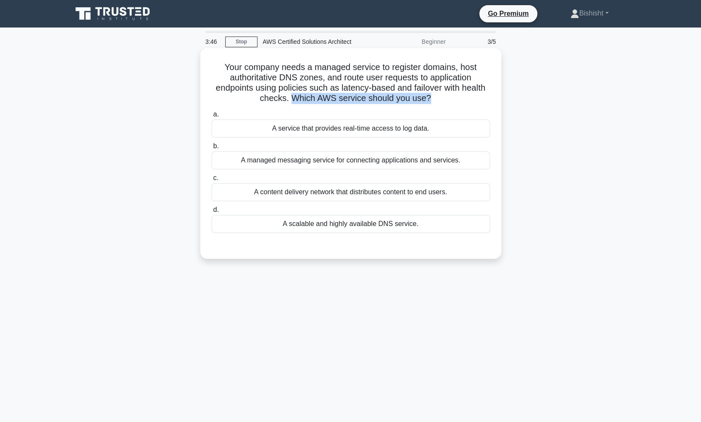
drag, startPoint x: 430, startPoint y: 98, endPoint x: 269, endPoint y: 99, distance: 160.7
click at [269, 99] on h5 "Your company needs a managed service to register domains, host authoritative DN…" at bounding box center [351, 83] width 280 height 42
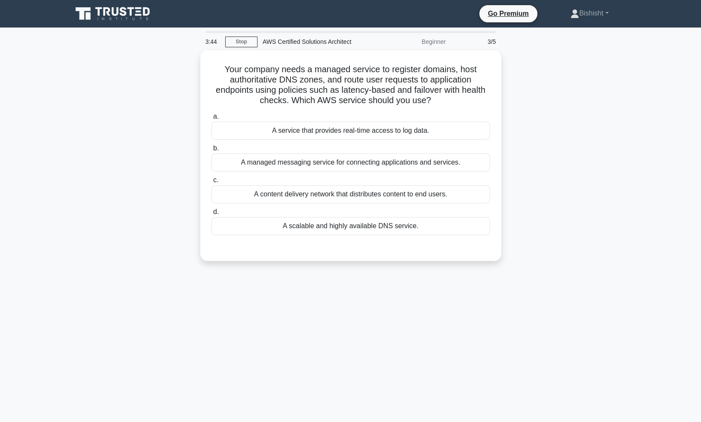
click at [149, 209] on div "Your company needs a managed service to register domains, host authoritative DN…" at bounding box center [350, 160] width 567 height 221
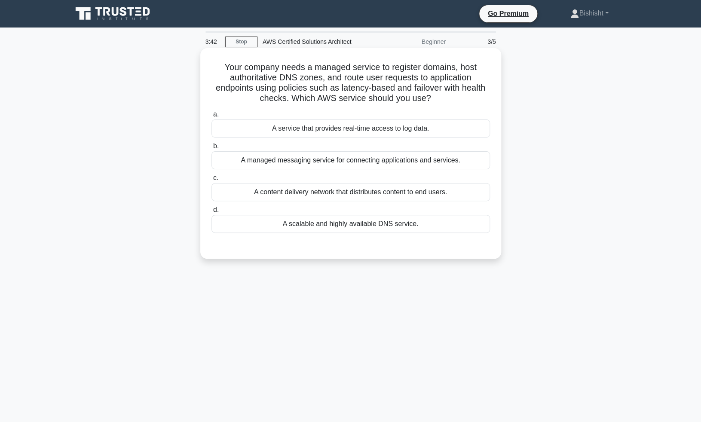
click at [370, 226] on div "A scalable and highly available DNS service." at bounding box center [350, 224] width 278 height 18
click at [211, 213] on input "d. A scalable and highly available DNS service." at bounding box center [211, 210] width 0 height 6
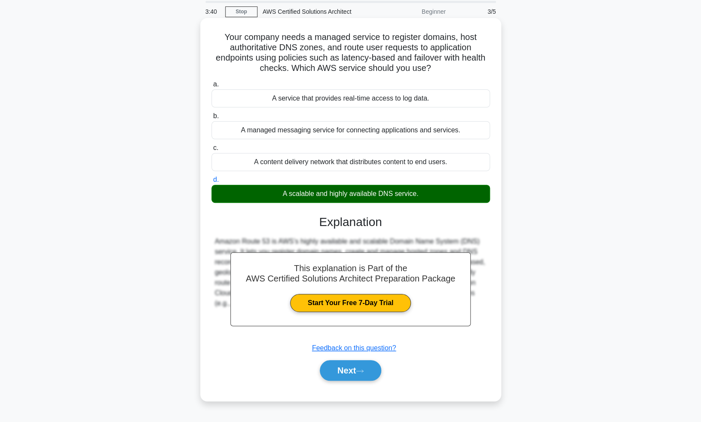
scroll to position [42, 0]
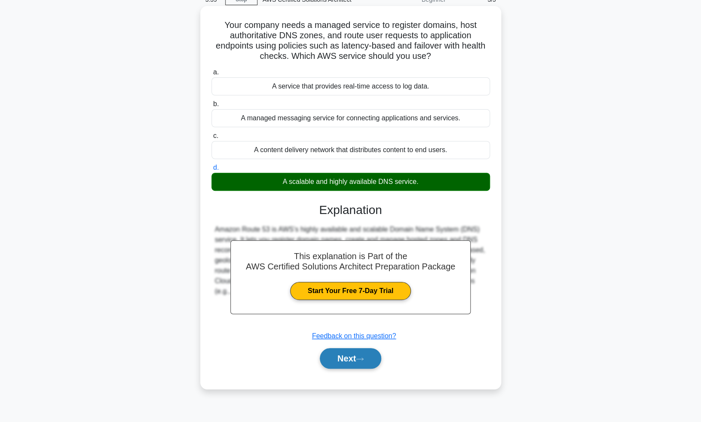
click at [354, 361] on button "Next" at bounding box center [350, 358] width 61 height 21
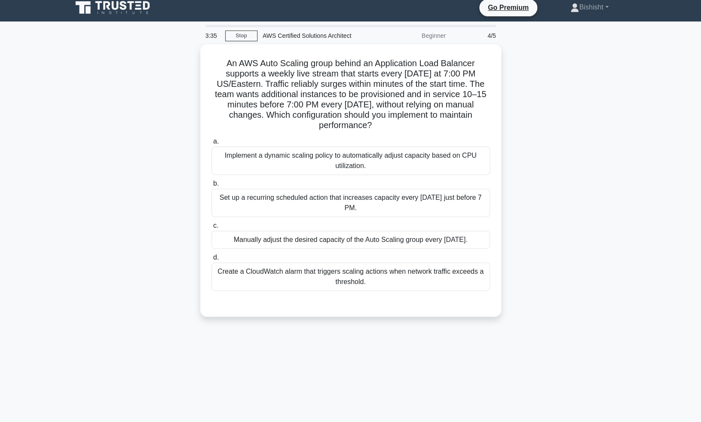
scroll to position [4, 0]
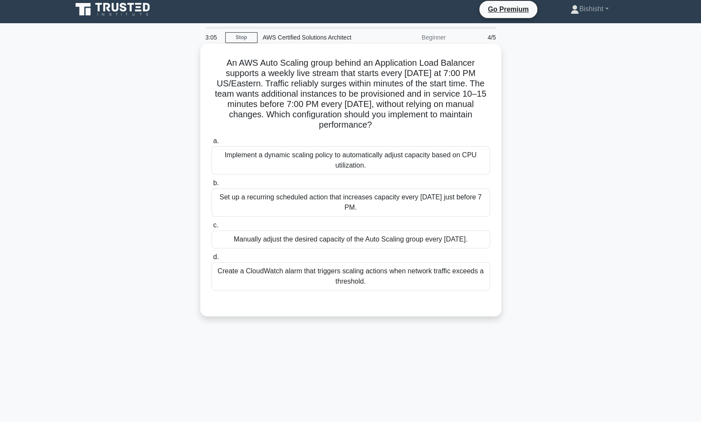
click at [330, 264] on div "Create a CloudWatch alarm that triggers scaling actions when network traffic ex…" at bounding box center [350, 276] width 278 height 28
click at [211, 260] on input "d. Create a CloudWatch alarm that triggers scaling actions when network traffic…" at bounding box center [211, 257] width 0 height 6
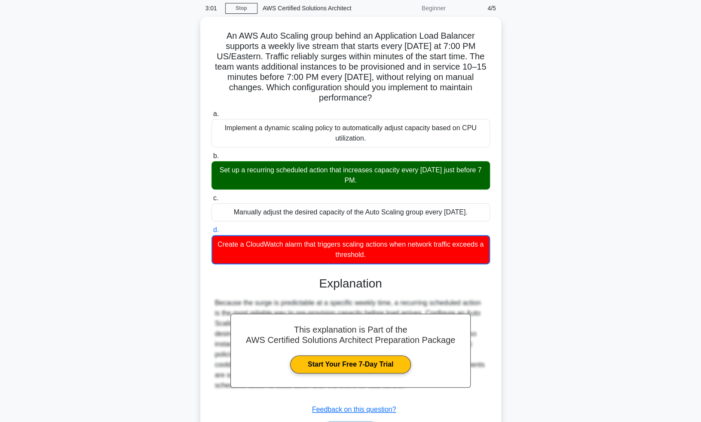
scroll to position [78, 0]
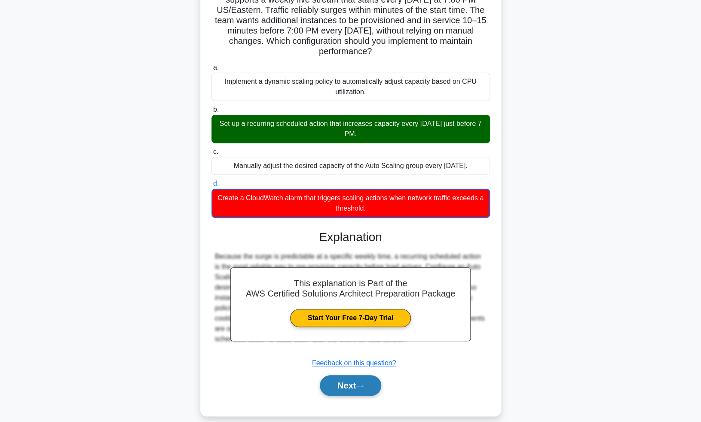
click at [354, 375] on button "Next" at bounding box center [350, 385] width 61 height 21
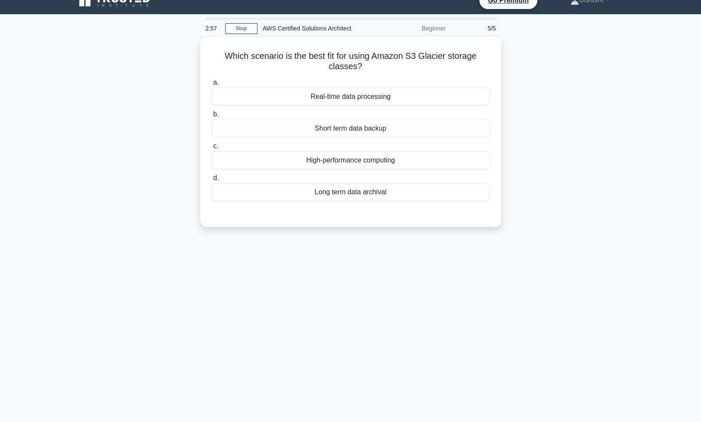
scroll to position [0, 0]
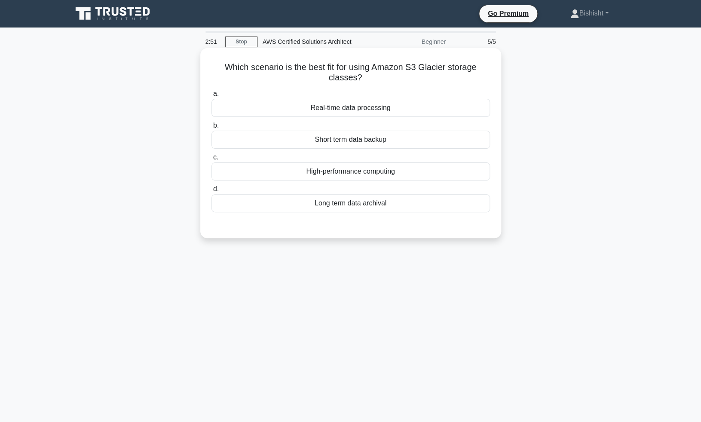
click at [351, 201] on div "Long term data archival" at bounding box center [350, 203] width 278 height 18
click at [211, 192] on input "d. Long term data archival" at bounding box center [211, 189] width 0 height 6
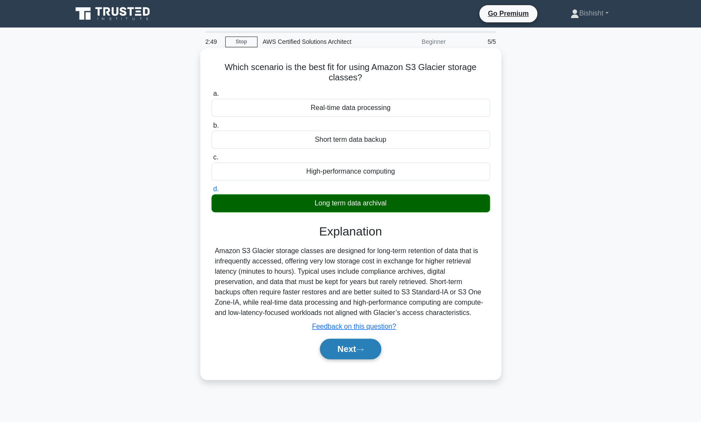
click at [345, 354] on button "Next" at bounding box center [350, 349] width 61 height 21
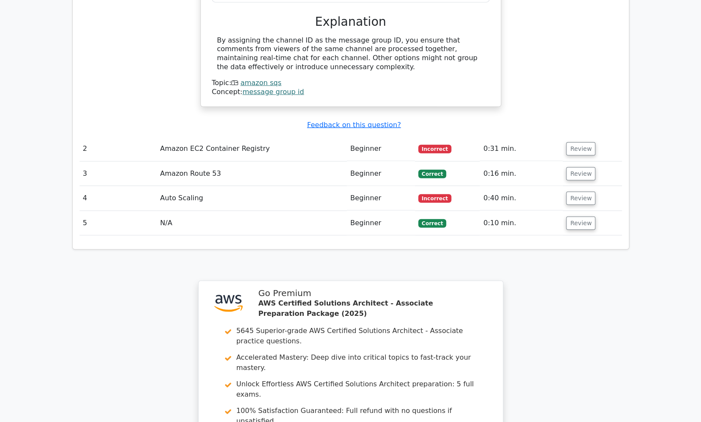
scroll to position [1090, 0]
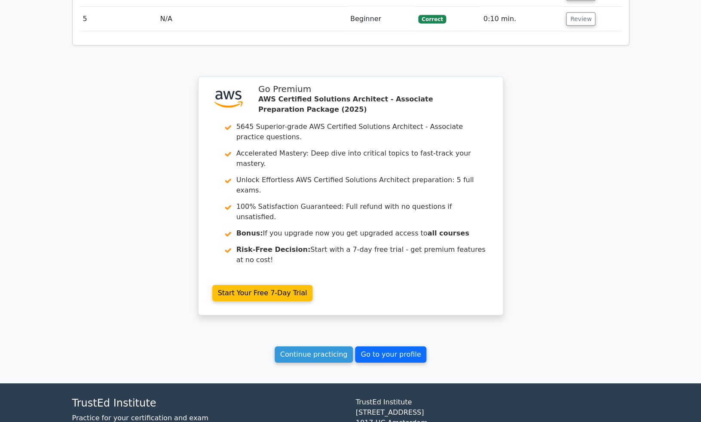
click at [402, 346] on link "Go to your profile" at bounding box center [390, 354] width 71 height 16
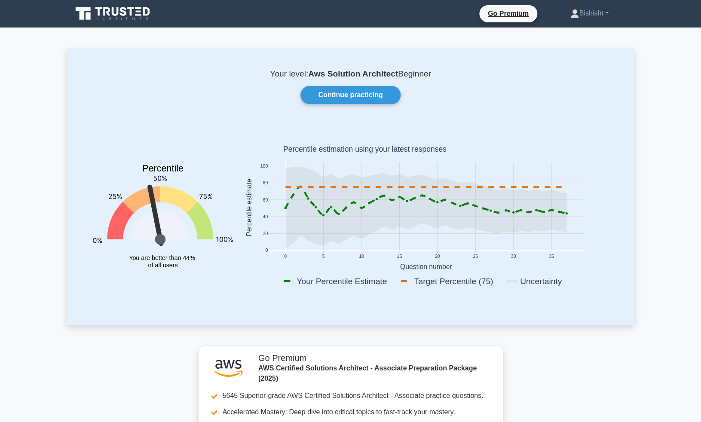
click at [125, 10] on icon at bounding box center [113, 14] width 83 height 16
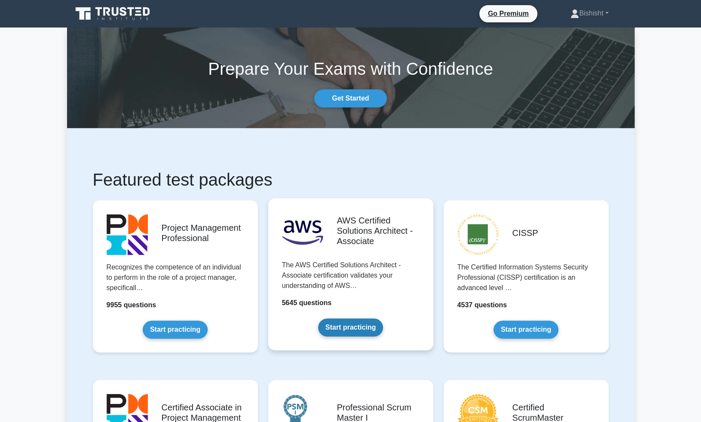
click at [347, 325] on link "Start practicing" at bounding box center [350, 327] width 65 height 18
